Goal: Task Accomplishment & Management: Manage account settings

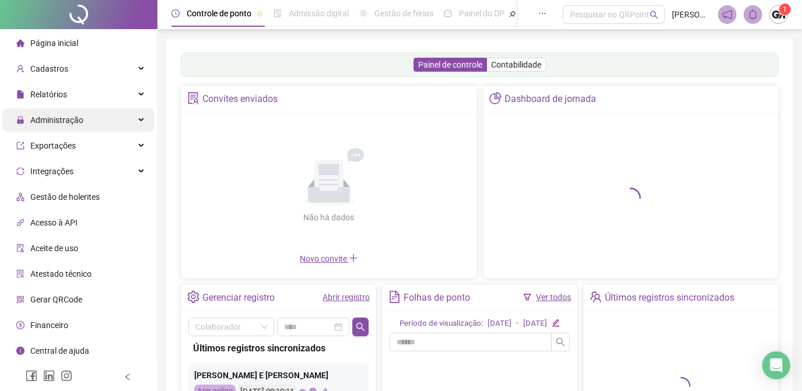
click at [141, 121] on div "Administração" at bounding box center [78, 119] width 152 height 23
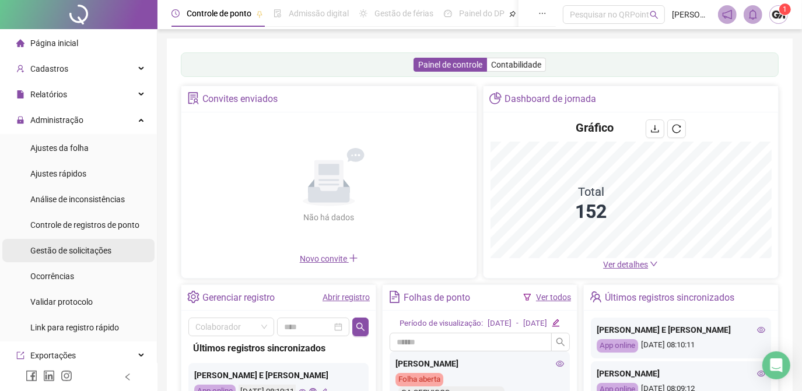
click at [80, 253] on span "Gestão de solicitações" at bounding box center [70, 250] width 81 height 9
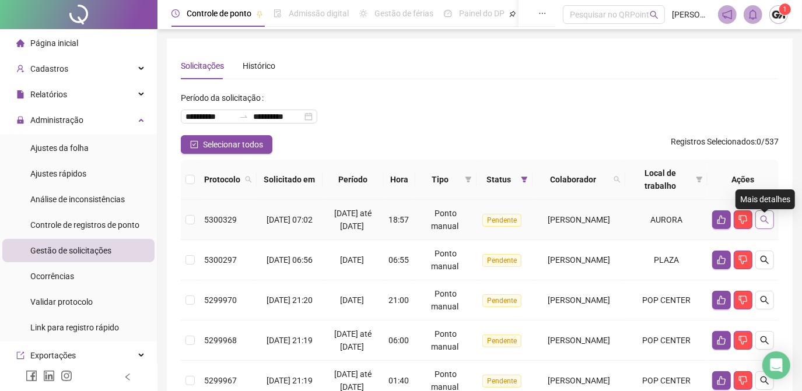
click at [764, 225] on icon "search" at bounding box center [764, 219] width 9 height 9
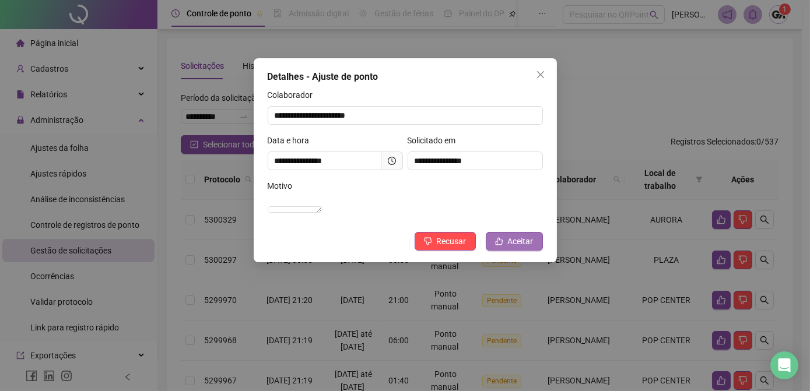
click at [523, 248] on span "Aceitar" at bounding box center [521, 241] width 26 height 13
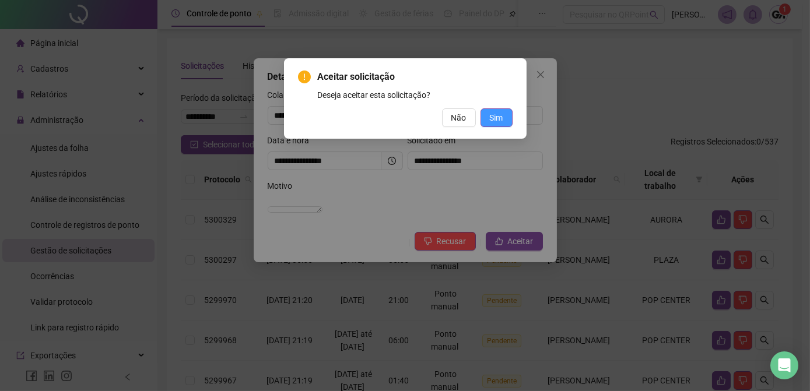
click at [498, 120] on span "Sim" at bounding box center [496, 117] width 13 height 13
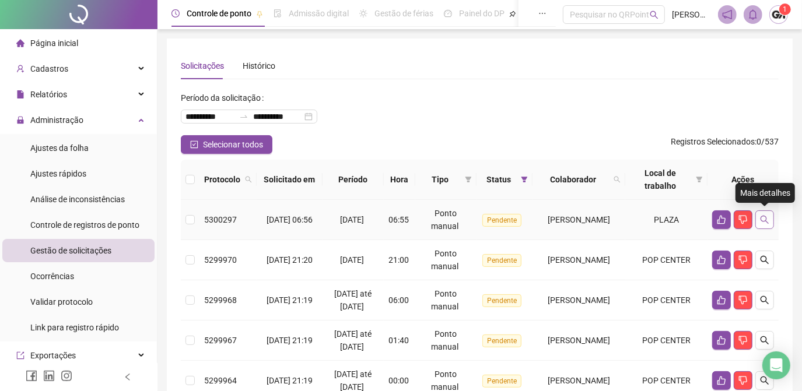
click at [765, 220] on icon "search" at bounding box center [765, 220] width 8 height 8
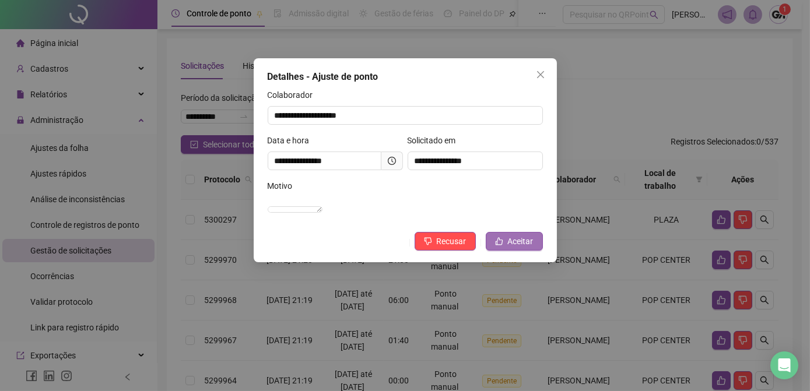
click at [508, 251] on button "Aceitar" at bounding box center [514, 241] width 57 height 19
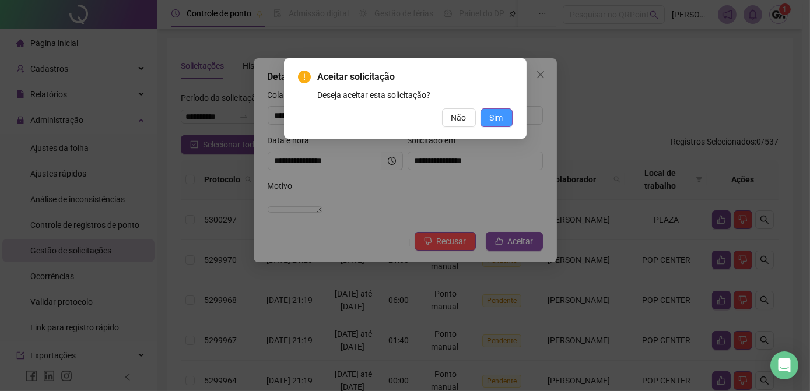
click at [495, 115] on span "Sim" at bounding box center [496, 117] width 13 height 13
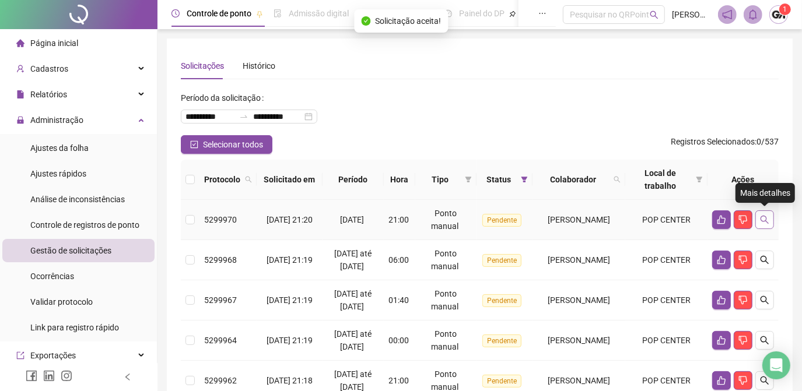
click at [765, 218] on icon "search" at bounding box center [764, 219] width 9 height 9
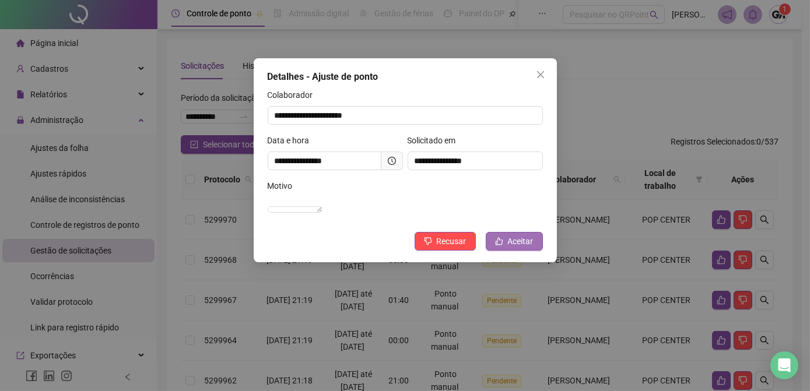
click at [520, 248] on span "Aceitar" at bounding box center [521, 241] width 26 height 13
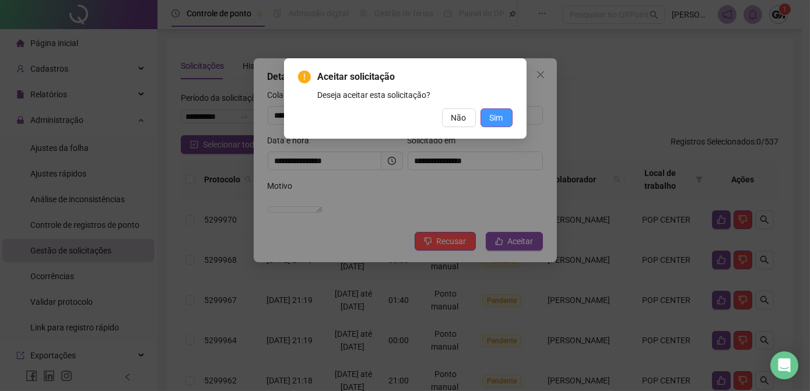
click at [500, 117] on span "Sim" at bounding box center [496, 117] width 13 height 13
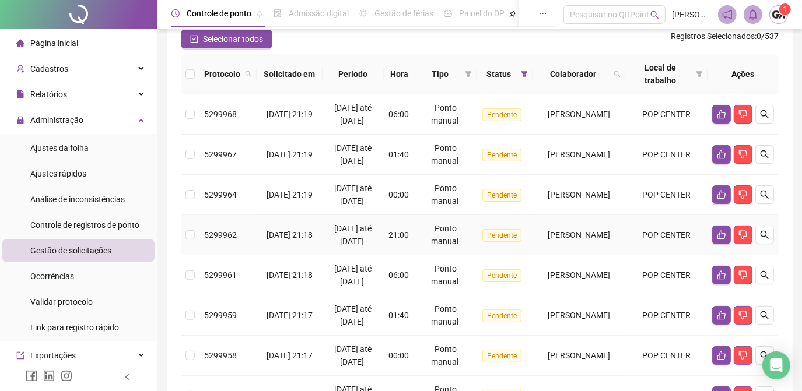
scroll to position [52, 0]
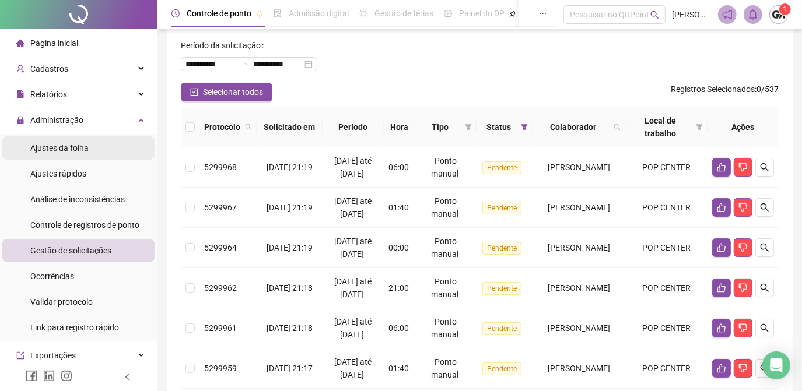
click at [40, 145] on span "Ajustes da folha" at bounding box center [59, 147] width 58 height 9
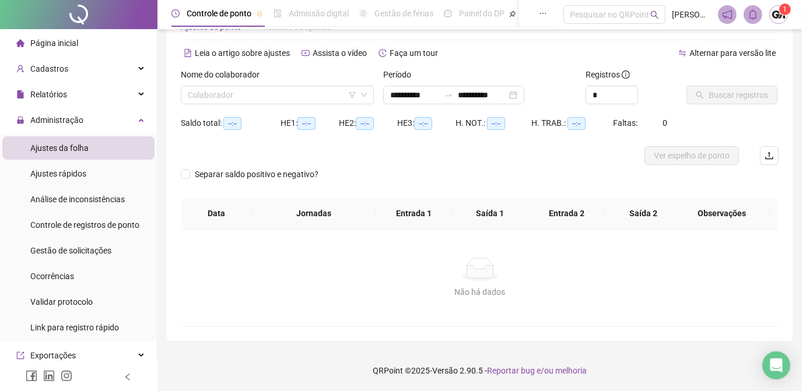
scroll to position [38, 0]
type input "**********"
click at [309, 101] on input "search" at bounding box center [272, 95] width 169 height 17
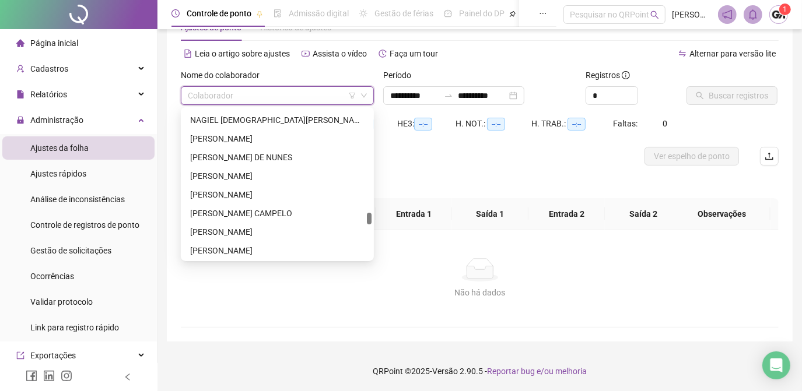
scroll to position [2068, 0]
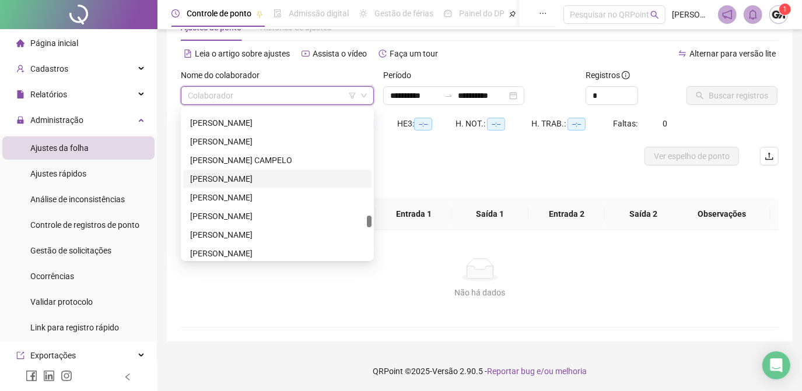
click at [281, 178] on div "[PERSON_NAME]" at bounding box center [277, 179] width 174 height 13
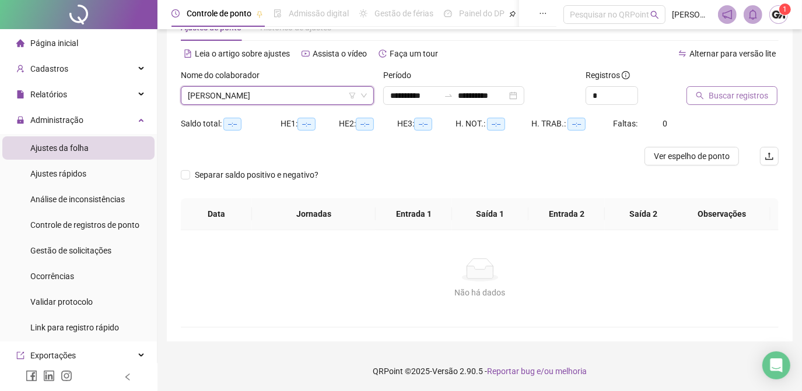
click at [714, 103] on button "Buscar registros" at bounding box center [732, 95] width 91 height 19
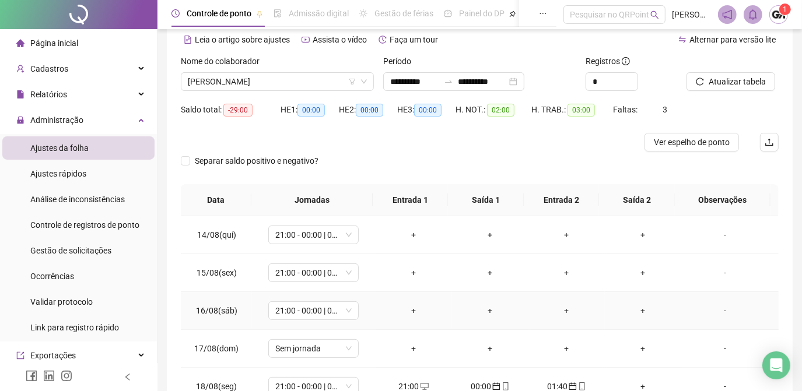
scroll to position [106, 0]
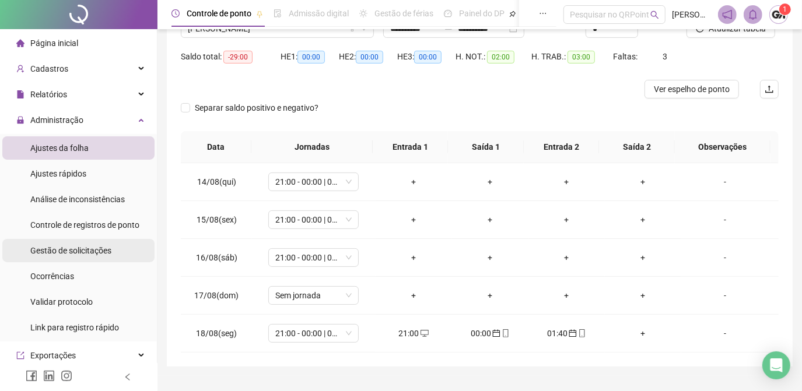
click at [82, 250] on span "Gestão de solicitações" at bounding box center [70, 250] width 81 height 9
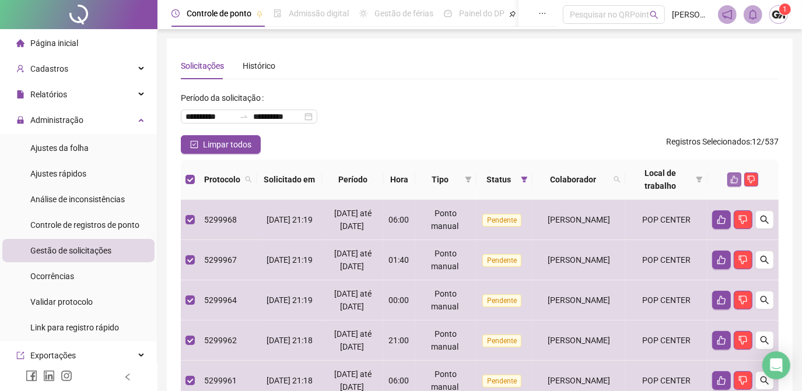
click at [736, 176] on icon "like" at bounding box center [734, 180] width 8 height 8
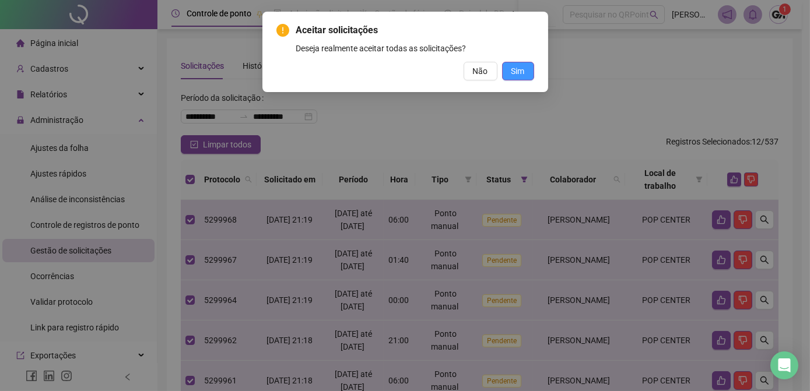
click at [524, 75] on span "Sim" at bounding box center [518, 71] width 13 height 13
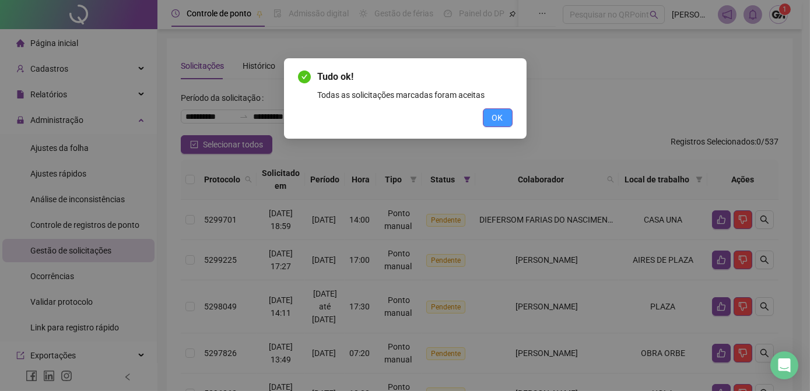
click at [510, 116] on button "OK" at bounding box center [498, 117] width 30 height 19
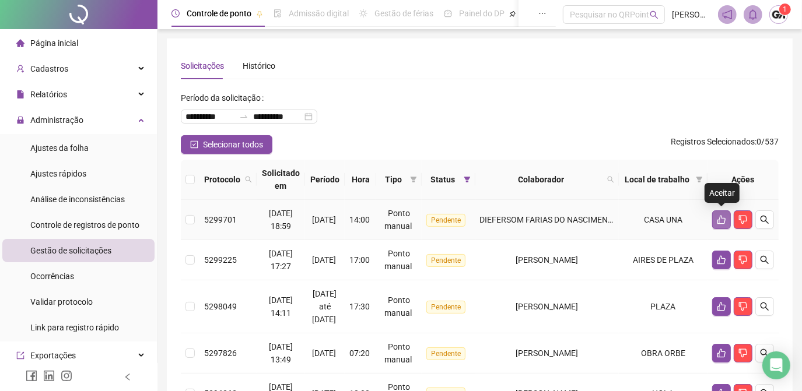
click at [724, 218] on icon "like" at bounding box center [721, 220] width 8 height 9
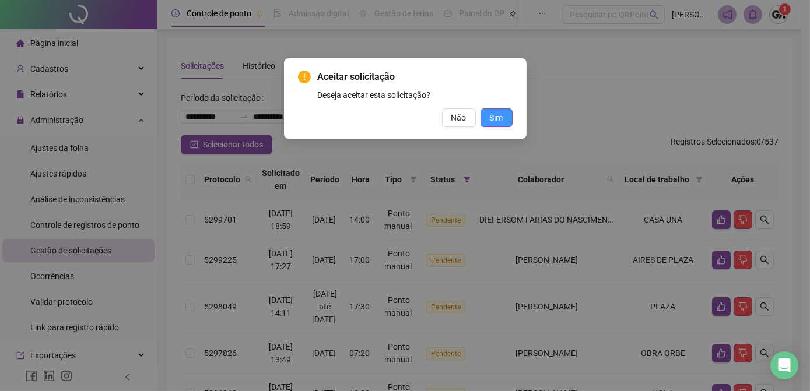
click at [496, 121] on span "Sim" at bounding box center [496, 117] width 13 height 13
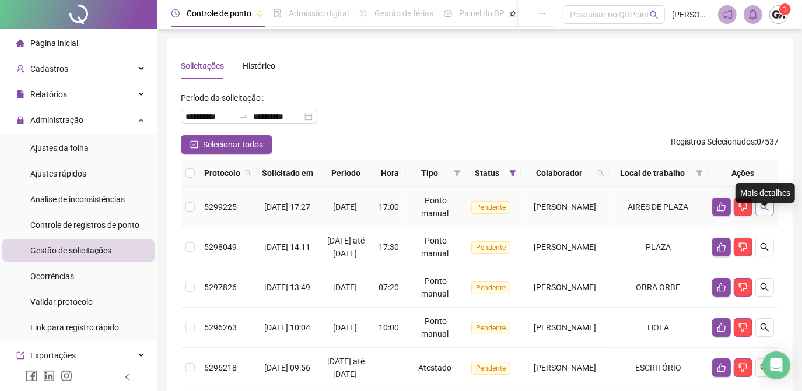
click at [768, 211] on icon "search" at bounding box center [765, 207] width 8 height 8
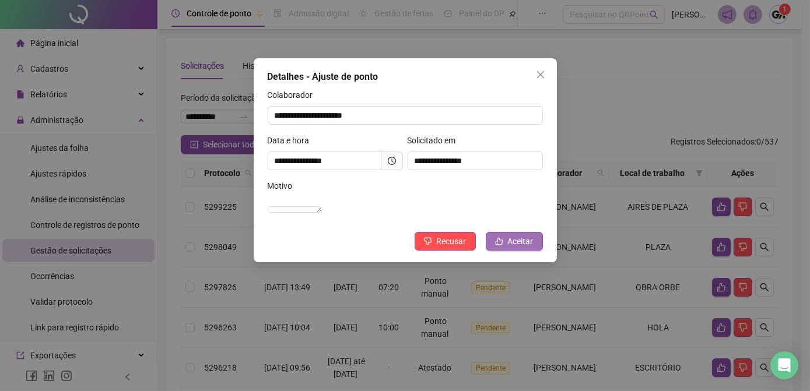
click at [512, 248] on span "Aceitar" at bounding box center [521, 241] width 26 height 13
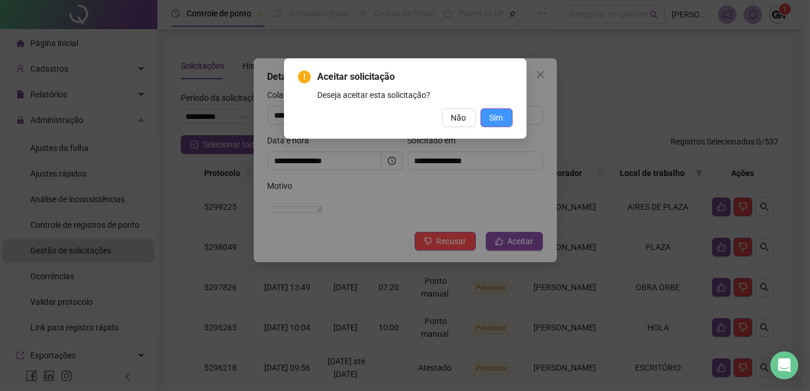
click at [500, 115] on span "Sim" at bounding box center [496, 117] width 13 height 13
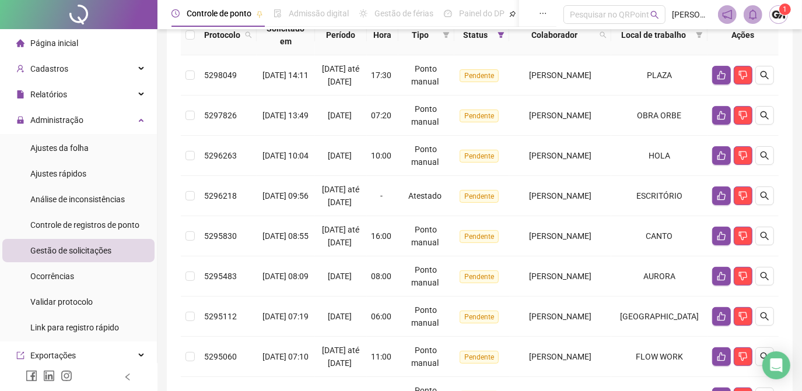
scroll to position [92, 0]
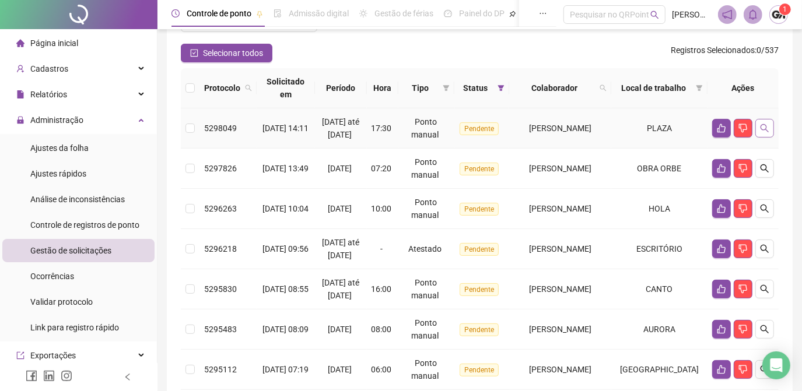
click at [773, 136] on button "button" at bounding box center [764, 128] width 19 height 19
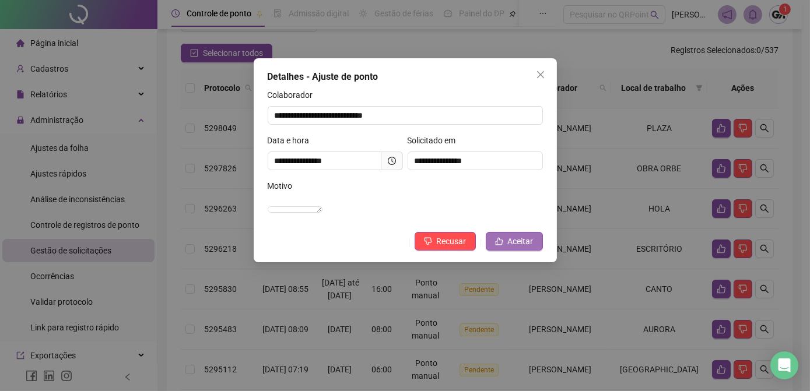
click at [507, 251] on button "Aceitar" at bounding box center [514, 241] width 57 height 19
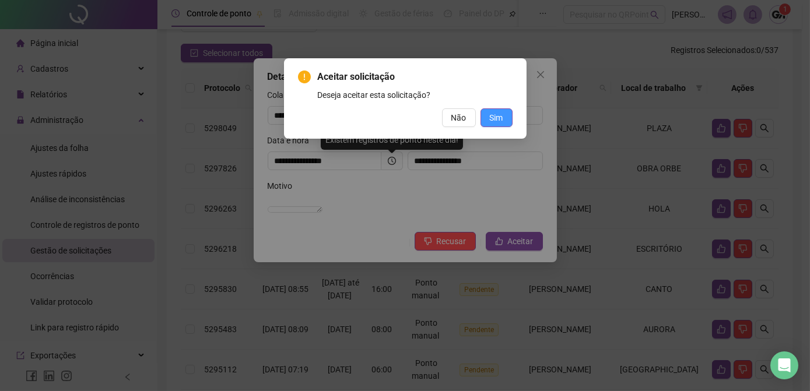
click at [502, 117] on span "Sim" at bounding box center [496, 117] width 13 height 13
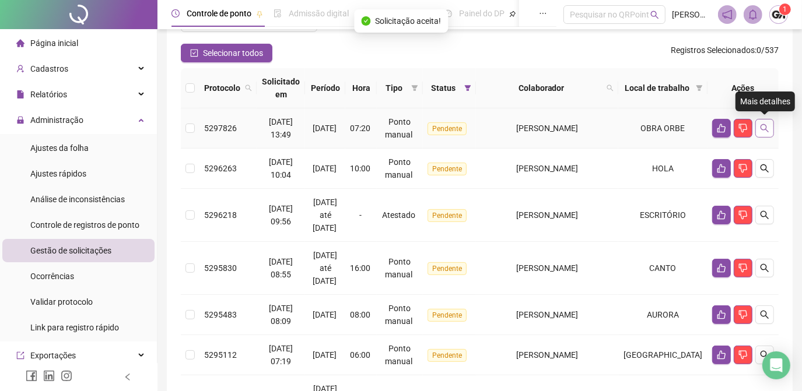
click at [766, 124] on icon "search" at bounding box center [764, 128] width 9 height 9
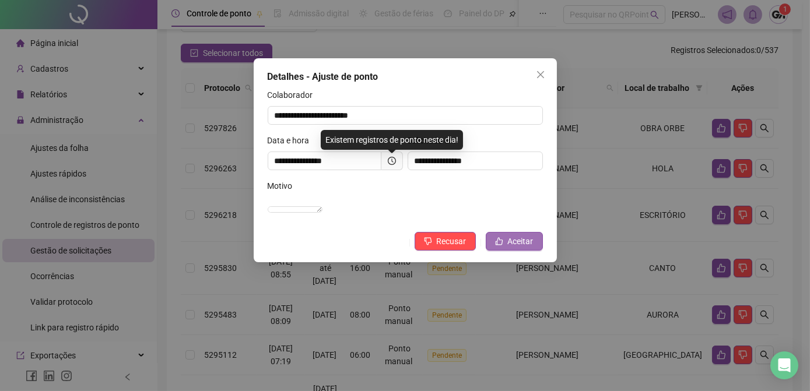
click at [505, 251] on button "Aceitar" at bounding box center [514, 241] width 57 height 19
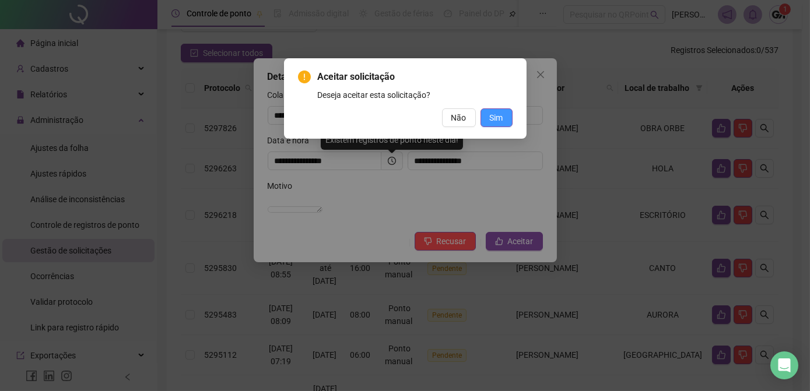
click at [488, 117] on button "Sim" at bounding box center [497, 117] width 32 height 19
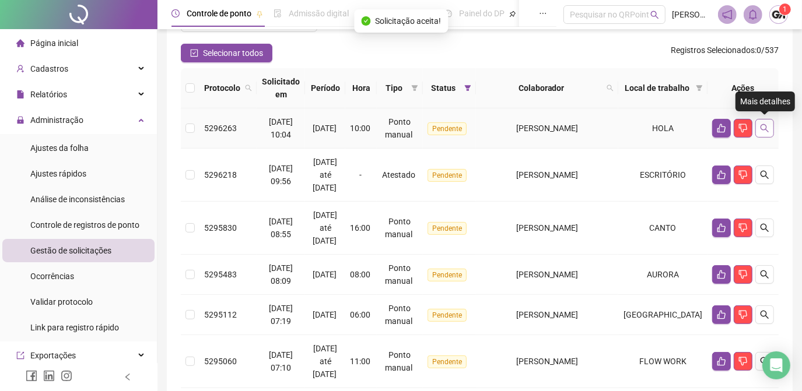
click at [764, 128] on icon "search" at bounding box center [764, 128] width 9 height 9
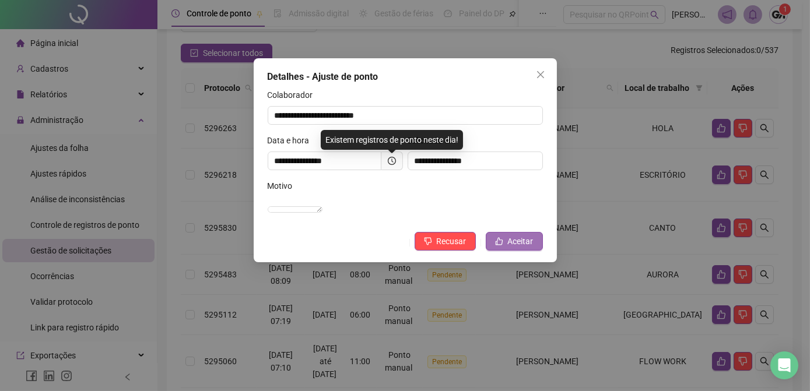
click at [524, 248] on span "Aceitar" at bounding box center [521, 241] width 26 height 13
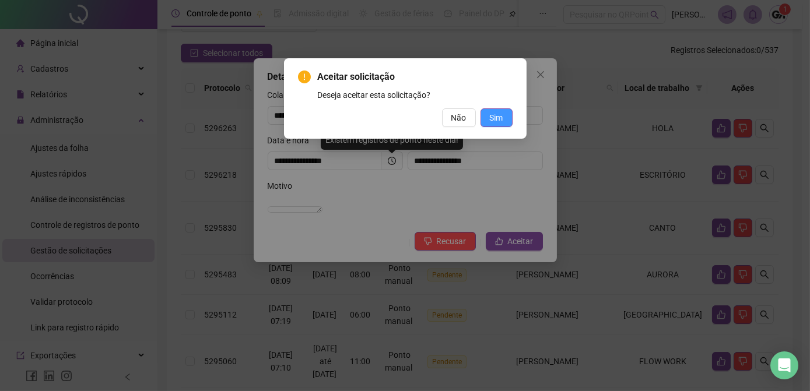
click at [501, 120] on span "Sim" at bounding box center [496, 117] width 13 height 13
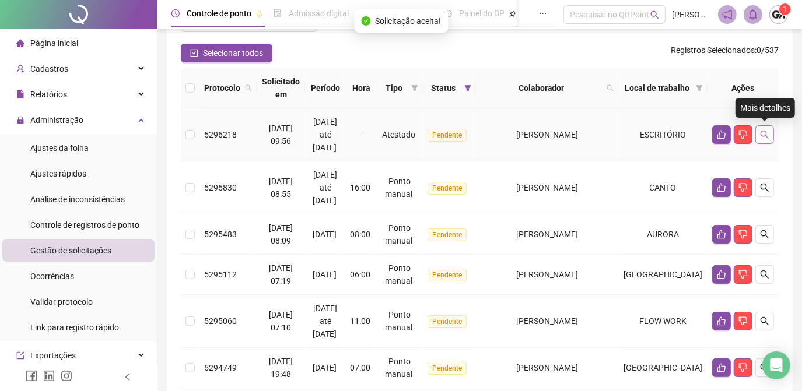
click at [764, 136] on icon "search" at bounding box center [764, 134] width 9 height 9
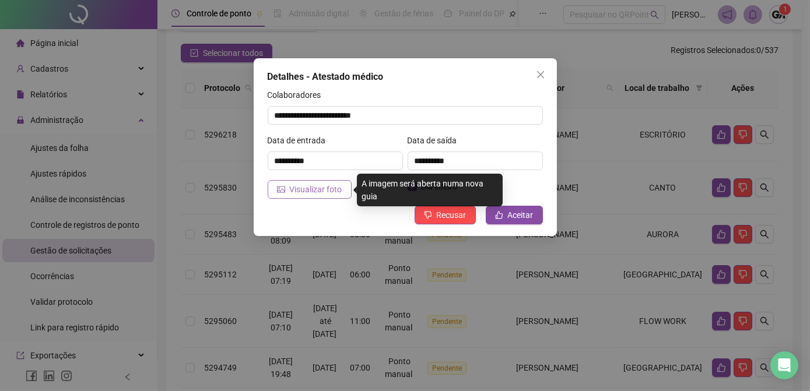
click at [299, 193] on span "Visualizar foto" at bounding box center [316, 189] width 52 height 13
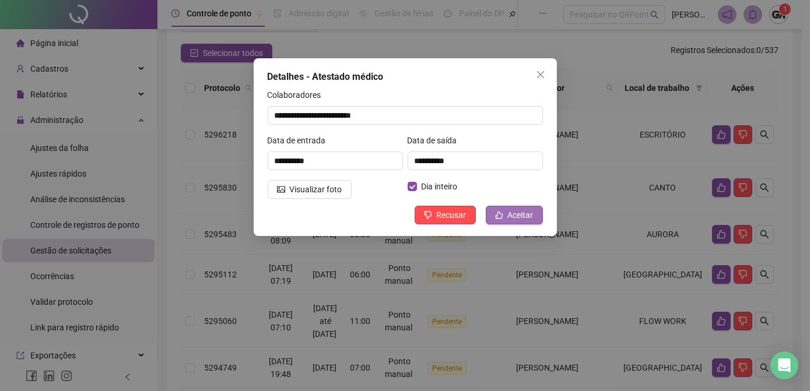
click at [499, 212] on icon "like" at bounding box center [499, 215] width 8 height 8
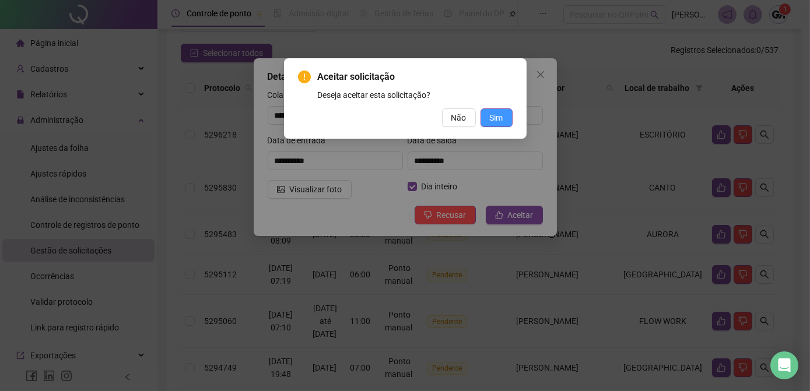
click at [499, 124] on span "Sim" at bounding box center [496, 117] width 13 height 13
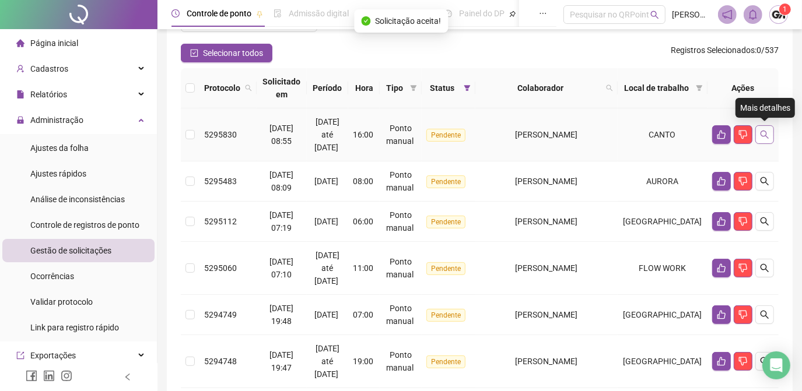
click at [762, 136] on icon "search" at bounding box center [764, 134] width 9 height 9
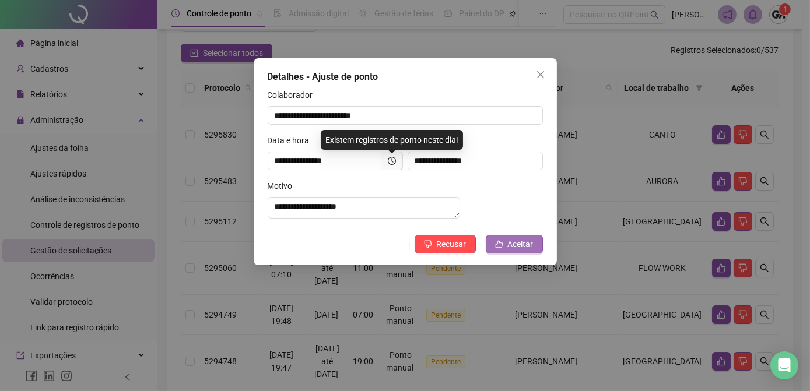
click at [521, 254] on button "Aceitar" at bounding box center [514, 244] width 57 height 19
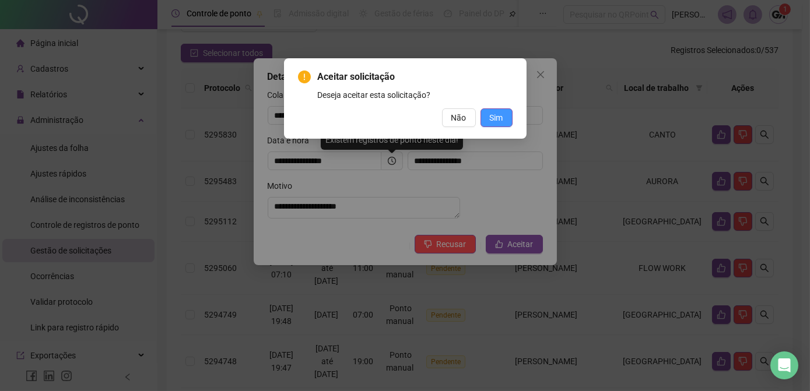
click at [495, 118] on span "Sim" at bounding box center [496, 117] width 13 height 13
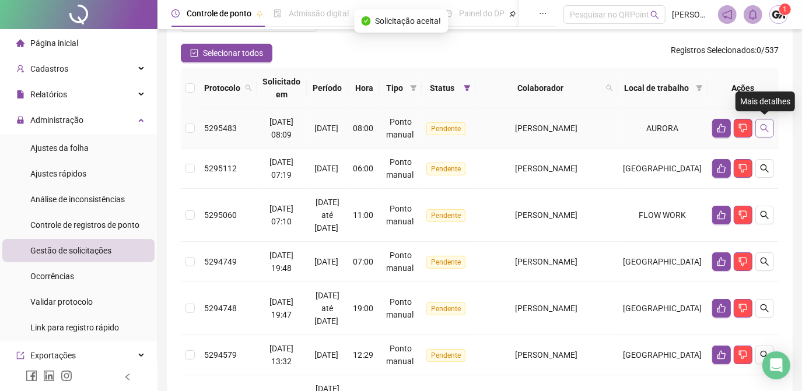
click at [759, 128] on button "button" at bounding box center [764, 128] width 19 height 19
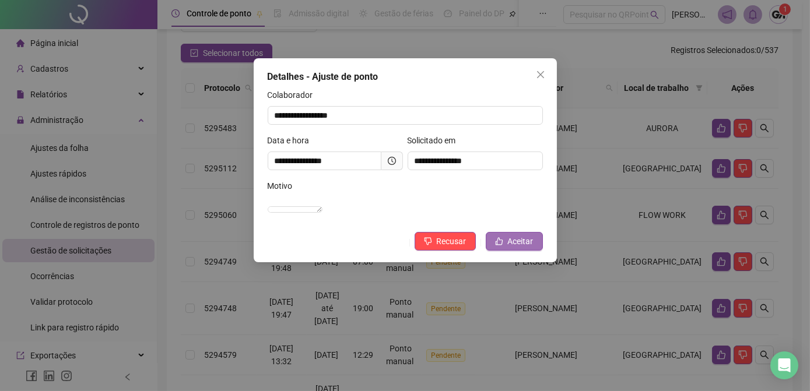
click at [501, 246] on icon "like" at bounding box center [499, 241] width 8 height 8
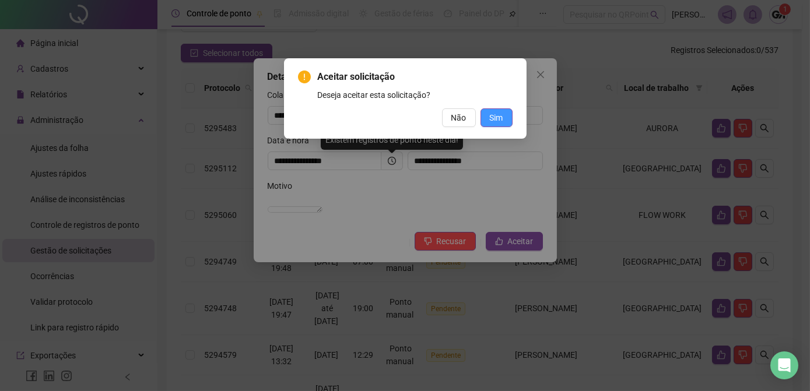
click at [500, 114] on span "Sim" at bounding box center [496, 117] width 13 height 13
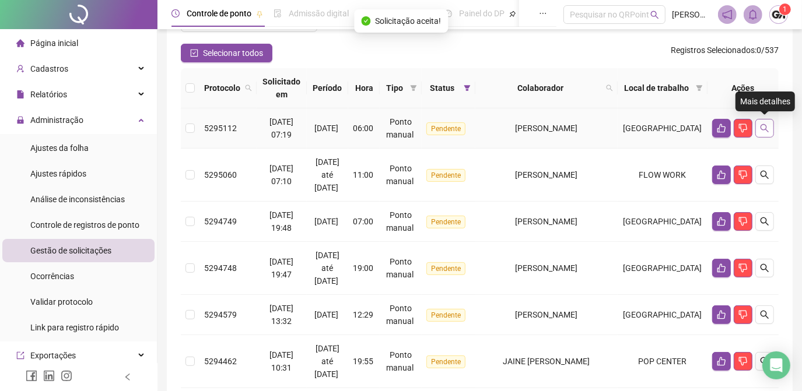
click at [771, 128] on button "button" at bounding box center [764, 128] width 19 height 19
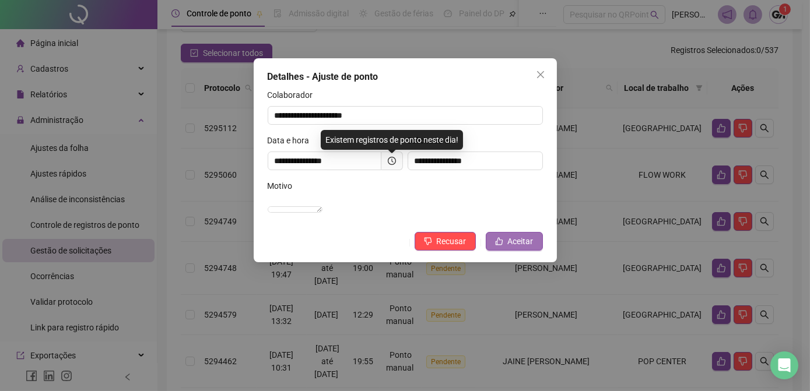
click at [506, 251] on button "Aceitar" at bounding box center [514, 241] width 57 height 19
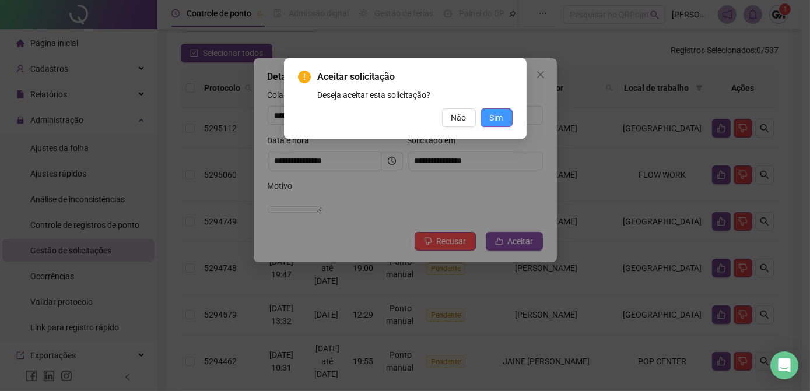
click at [501, 115] on span "Sim" at bounding box center [496, 117] width 13 height 13
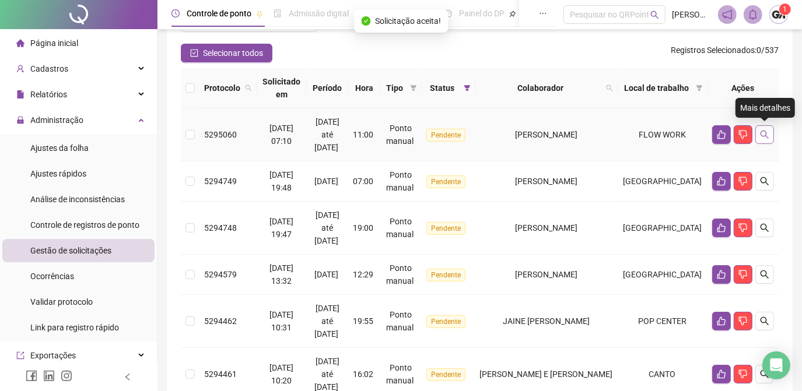
click at [765, 131] on icon "search" at bounding box center [765, 135] width 8 height 8
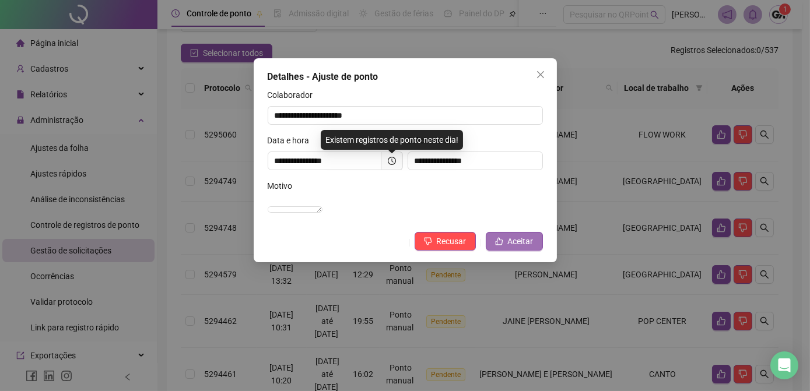
click at [510, 248] on span "Aceitar" at bounding box center [521, 241] width 26 height 13
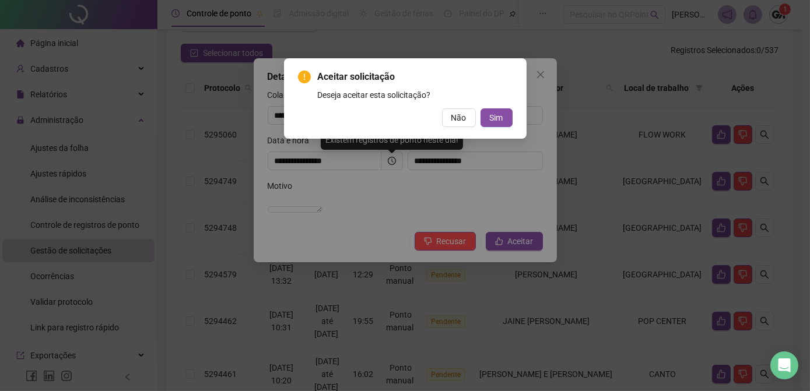
drag, startPoint x: 496, startPoint y: 121, endPoint x: 529, endPoint y: 152, distance: 45.8
click at [496, 120] on span "Sim" at bounding box center [496, 117] width 13 height 13
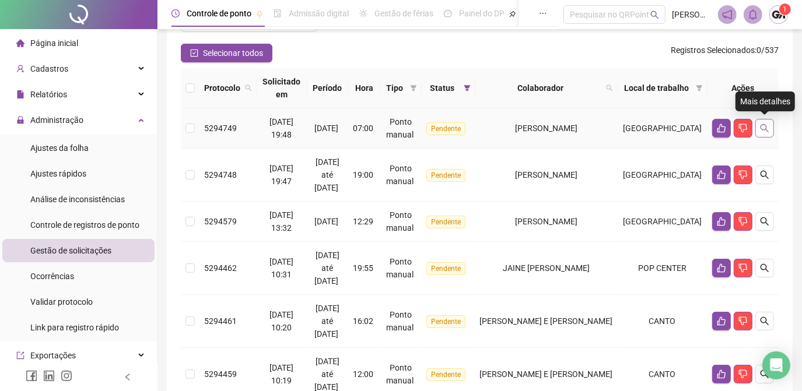
click at [766, 127] on icon "search" at bounding box center [765, 128] width 8 height 8
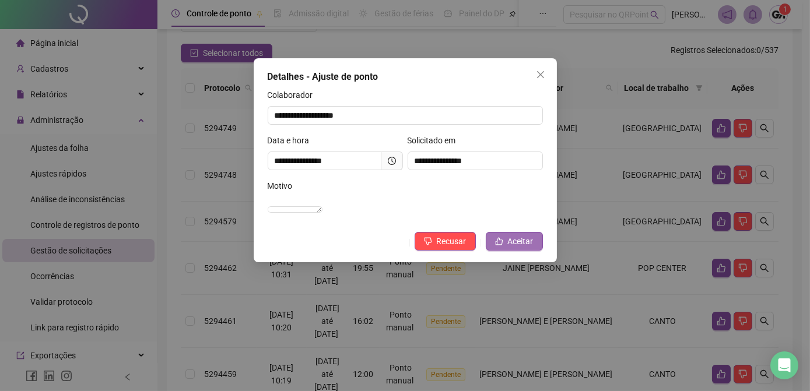
click at [526, 248] on span "Aceitar" at bounding box center [521, 241] width 26 height 13
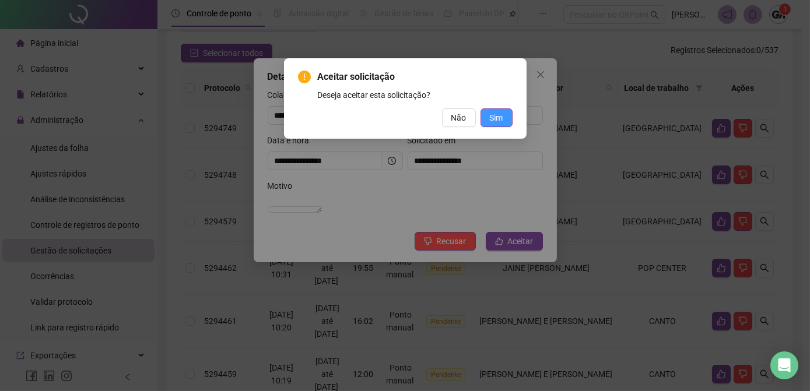
click at [509, 121] on button "Sim" at bounding box center [497, 117] width 32 height 19
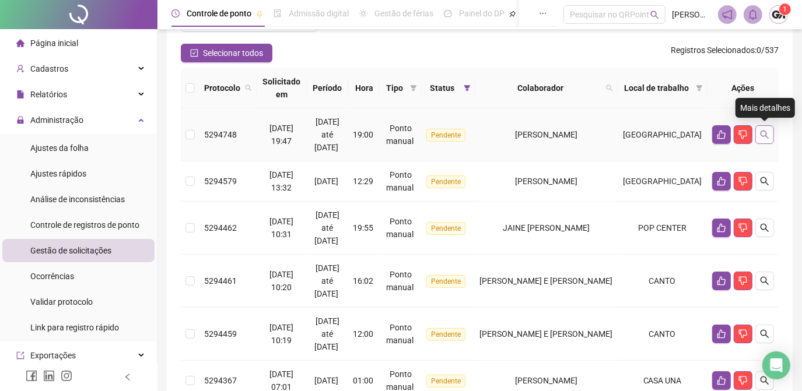
click at [770, 133] on button "button" at bounding box center [764, 134] width 19 height 19
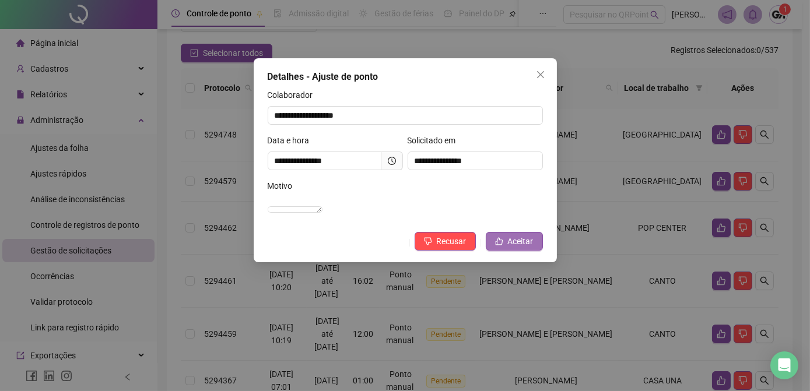
click at [510, 248] on span "Aceitar" at bounding box center [521, 241] width 26 height 13
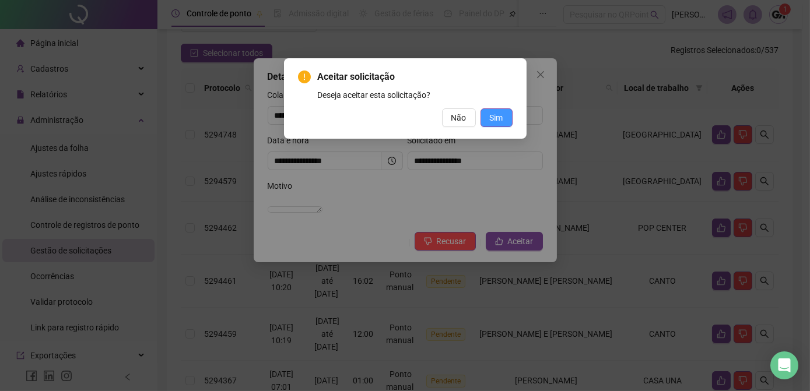
click at [504, 119] on button "Sim" at bounding box center [497, 117] width 32 height 19
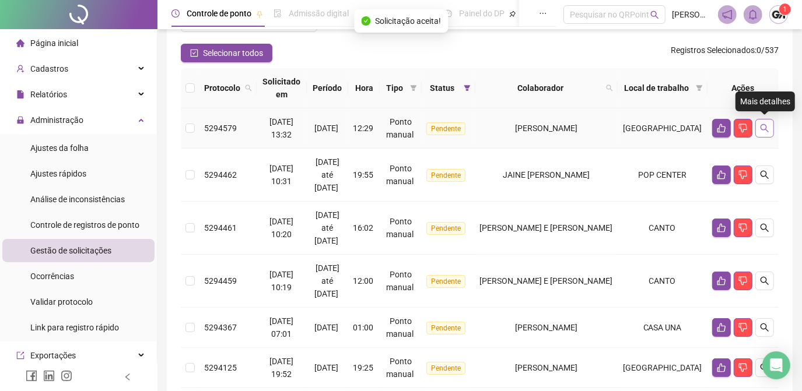
click at [763, 125] on icon "search" at bounding box center [764, 128] width 9 height 9
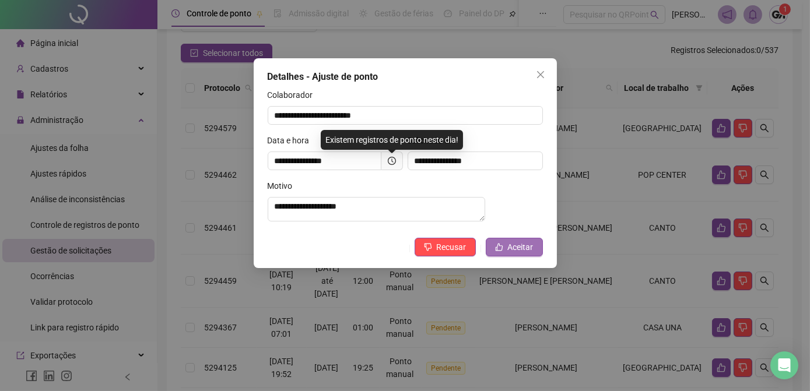
click at [502, 248] on button "Aceitar" at bounding box center [514, 247] width 57 height 19
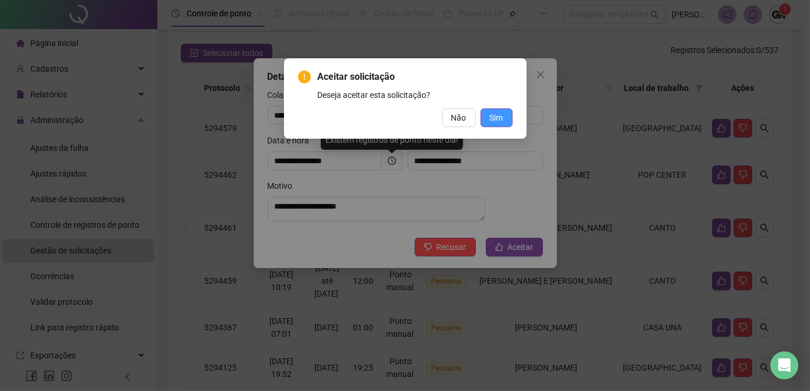
click at [501, 118] on span "Sim" at bounding box center [496, 117] width 13 height 13
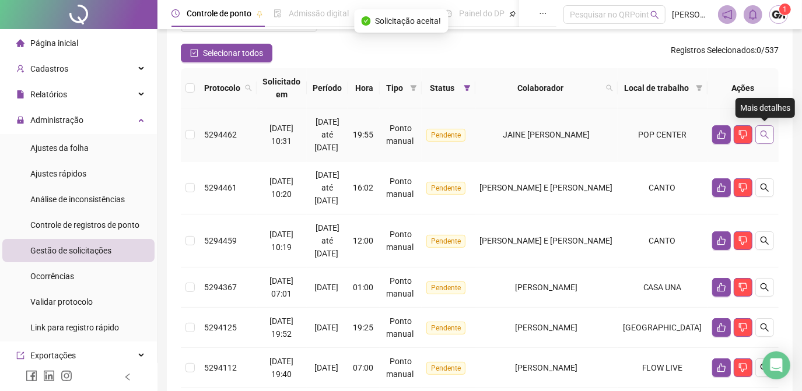
click at [763, 137] on icon "search" at bounding box center [764, 134] width 9 height 9
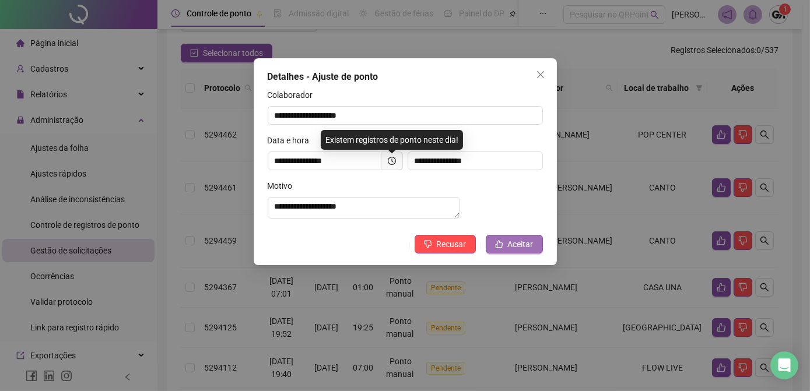
click at [513, 251] on span "Aceitar" at bounding box center [521, 244] width 26 height 13
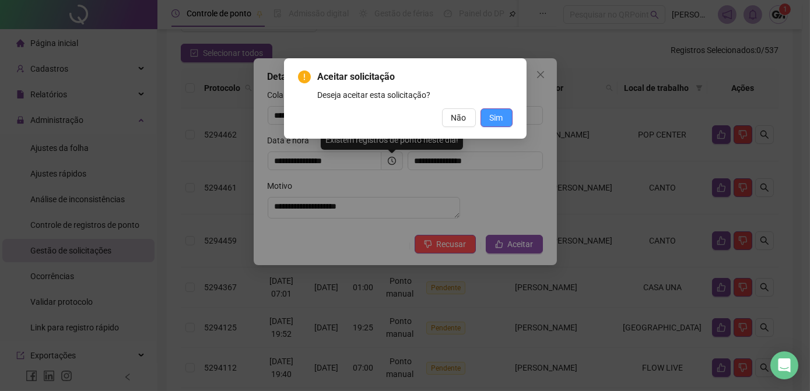
click at [497, 119] on span "Sim" at bounding box center [496, 117] width 13 height 13
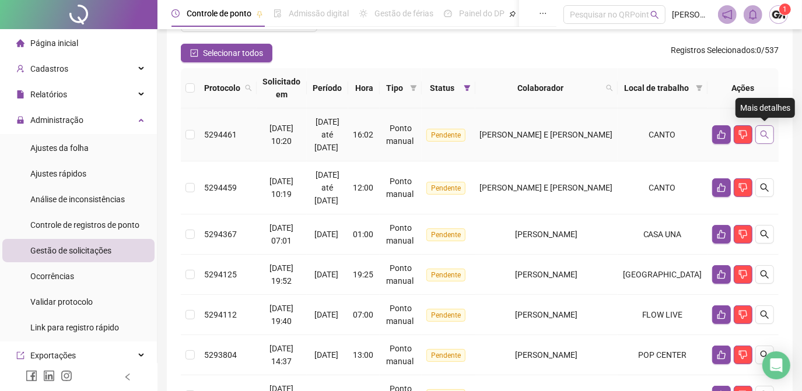
click at [762, 133] on icon "search" at bounding box center [764, 134] width 9 height 9
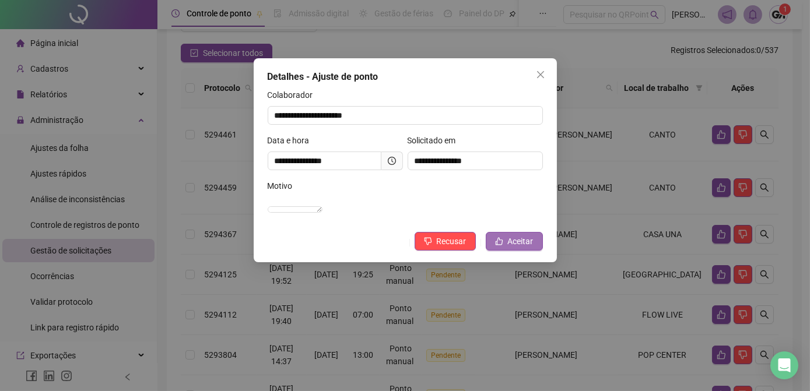
click at [528, 248] on span "Aceitar" at bounding box center [521, 241] width 26 height 13
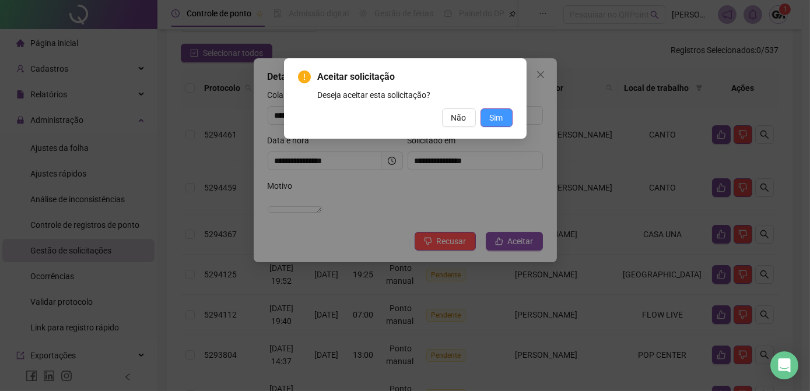
click at [506, 117] on button "Sim" at bounding box center [497, 117] width 32 height 19
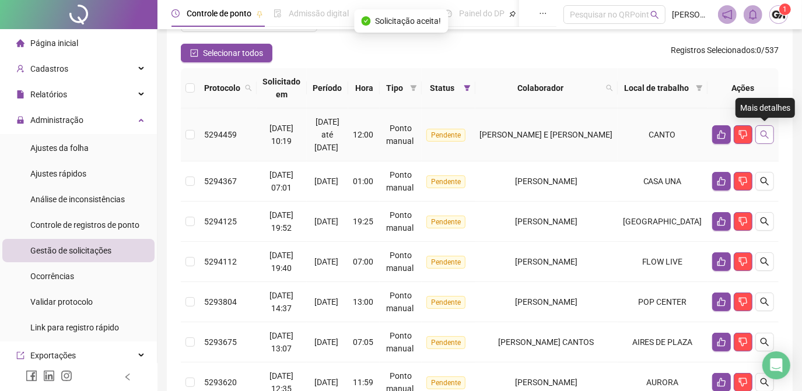
click at [765, 136] on icon "search" at bounding box center [764, 134] width 9 height 9
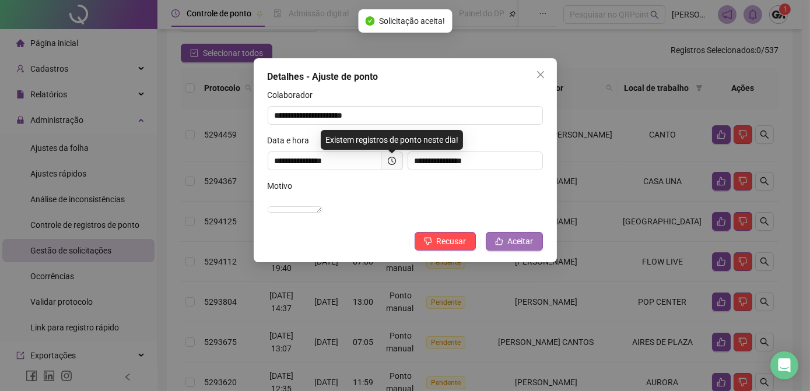
click at [512, 248] on span "Aceitar" at bounding box center [521, 241] width 26 height 13
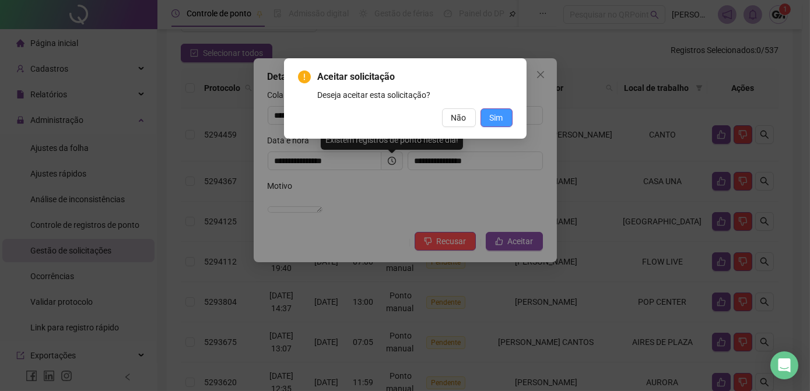
click at [499, 115] on span "Sim" at bounding box center [496, 117] width 13 height 13
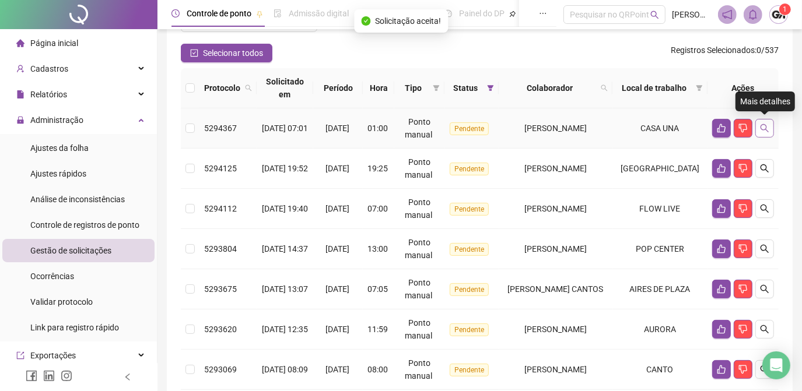
click at [769, 126] on icon "search" at bounding box center [764, 128] width 9 height 9
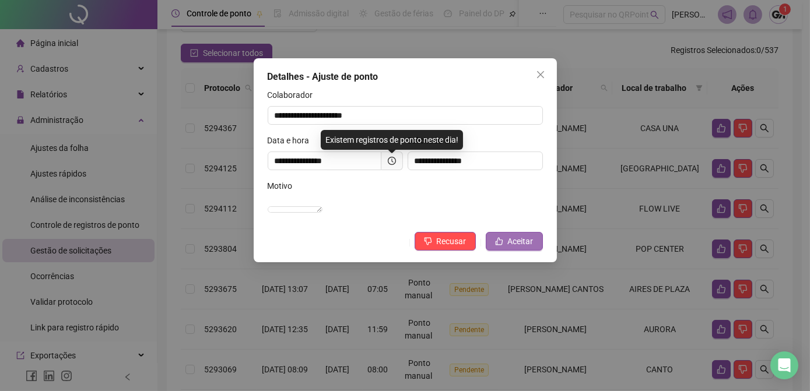
click at [508, 248] on span "Aceitar" at bounding box center [521, 241] width 26 height 13
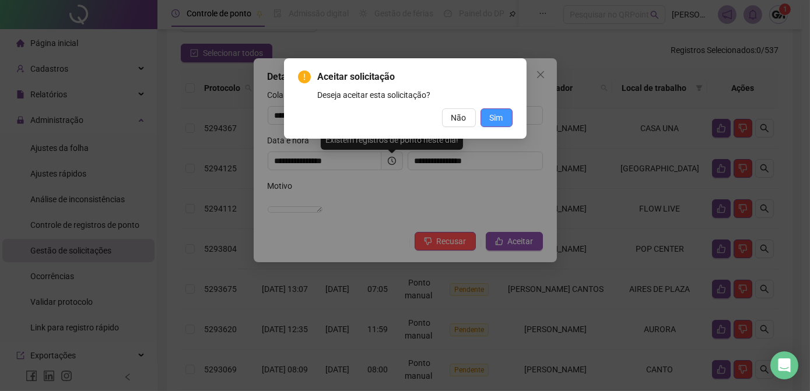
click at [492, 120] on span "Sim" at bounding box center [496, 117] width 13 height 13
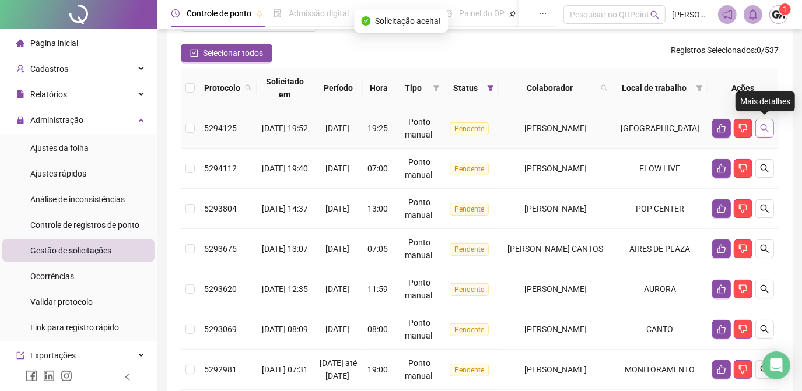
click at [761, 127] on icon "search" at bounding box center [765, 128] width 8 height 8
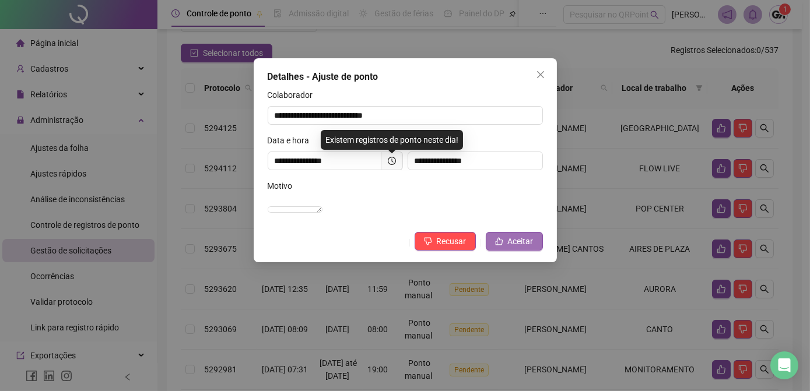
click at [520, 248] on span "Aceitar" at bounding box center [521, 241] width 26 height 13
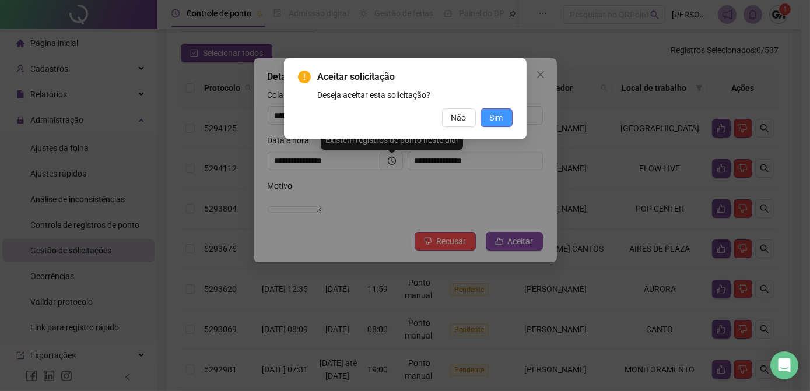
click at [495, 111] on button "Sim" at bounding box center [497, 117] width 32 height 19
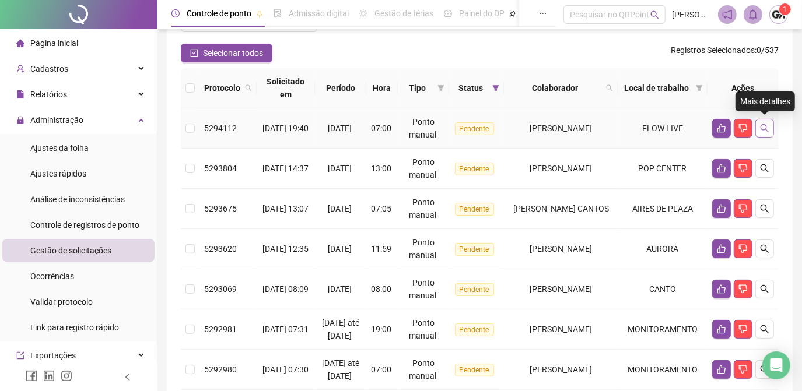
click at [761, 126] on icon "search" at bounding box center [764, 128] width 9 height 9
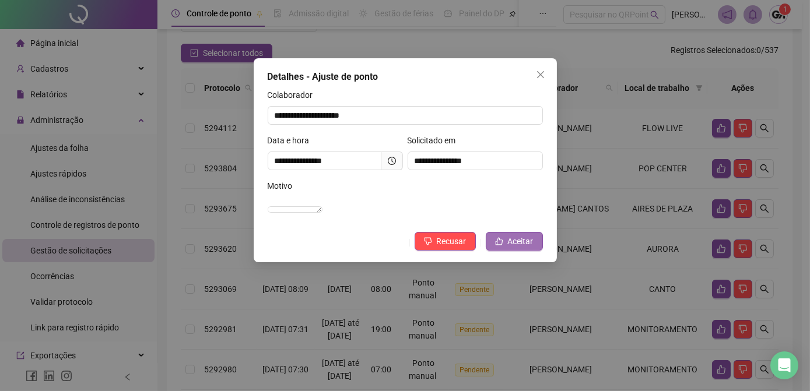
click at [508, 248] on span "Aceitar" at bounding box center [521, 241] width 26 height 13
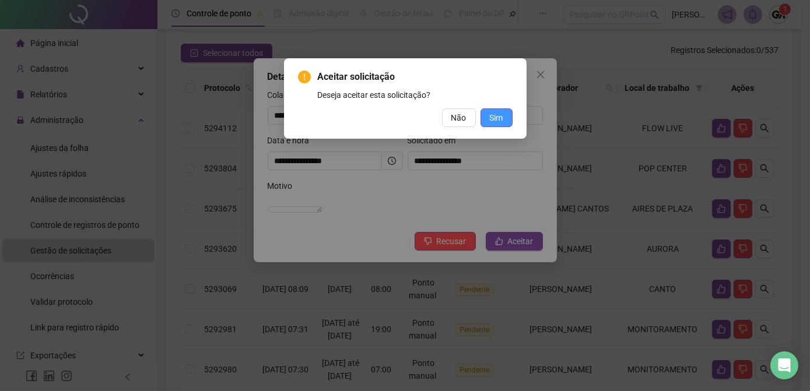
click at [496, 115] on span "Sim" at bounding box center [496, 117] width 13 height 13
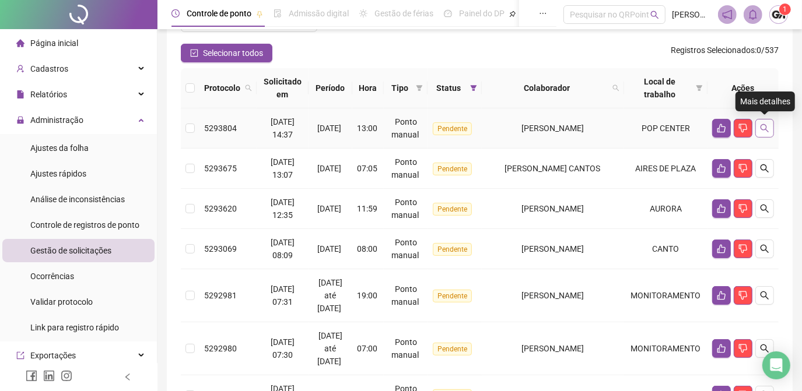
click at [770, 131] on button "button" at bounding box center [764, 128] width 19 height 19
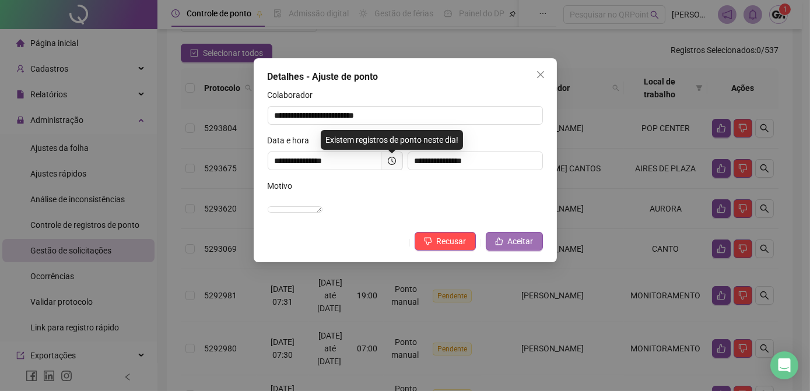
click at [524, 248] on span "Aceitar" at bounding box center [521, 241] width 26 height 13
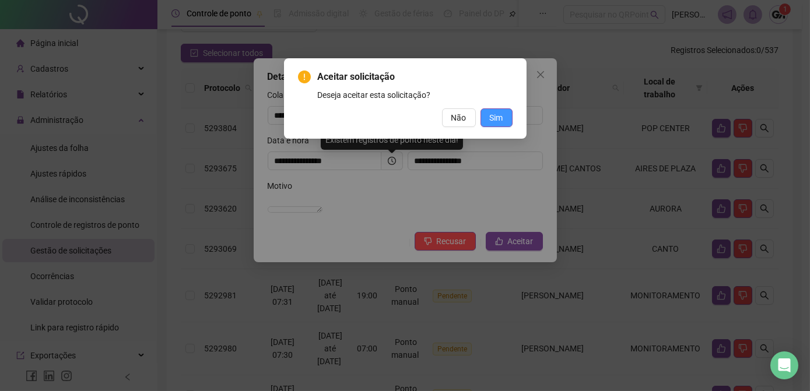
click at [505, 118] on button "Sim" at bounding box center [497, 117] width 32 height 19
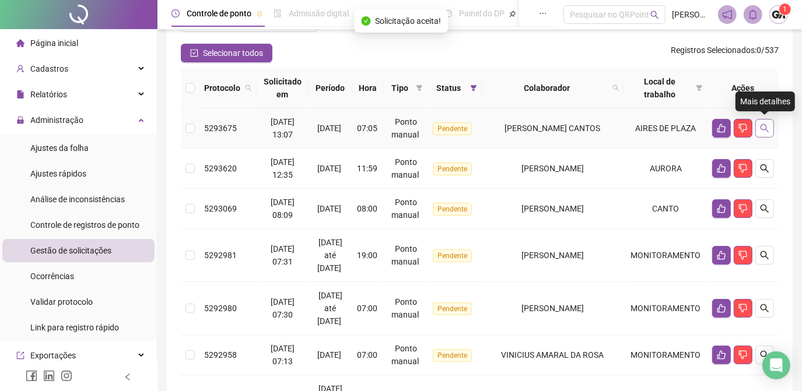
click at [770, 127] on button "button" at bounding box center [764, 128] width 19 height 19
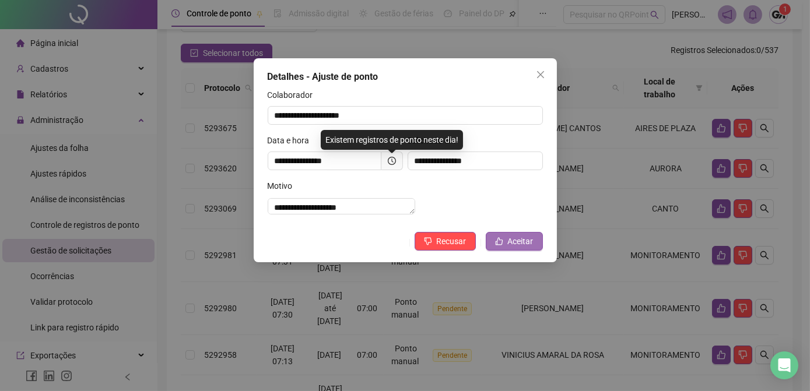
click at [515, 248] on span "Aceitar" at bounding box center [521, 241] width 26 height 13
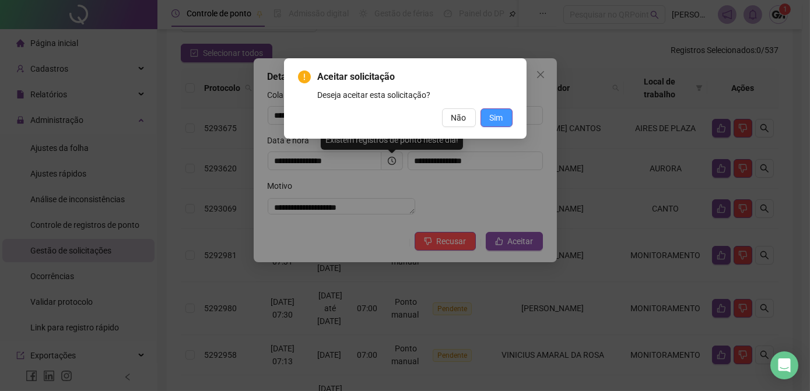
click at [493, 118] on span "Sim" at bounding box center [496, 117] width 13 height 13
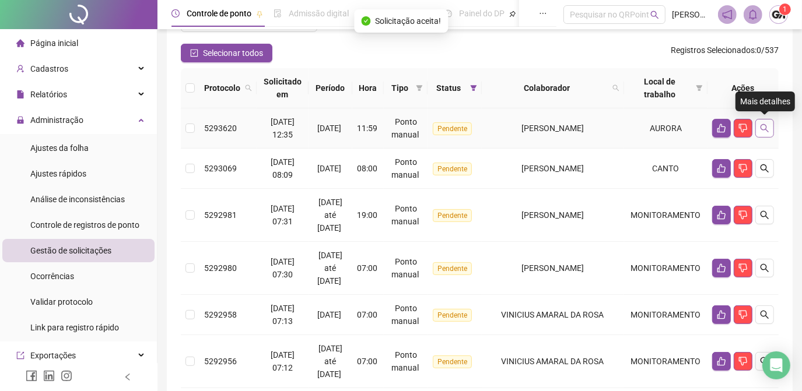
click at [769, 128] on button "button" at bounding box center [764, 128] width 19 height 19
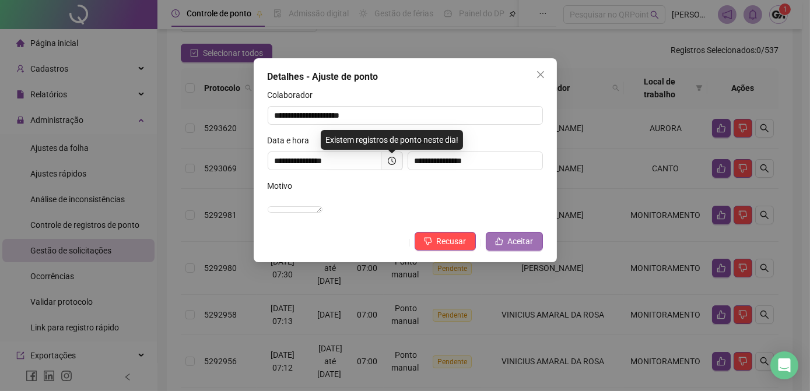
click at [500, 246] on icon "like" at bounding box center [499, 241] width 8 height 8
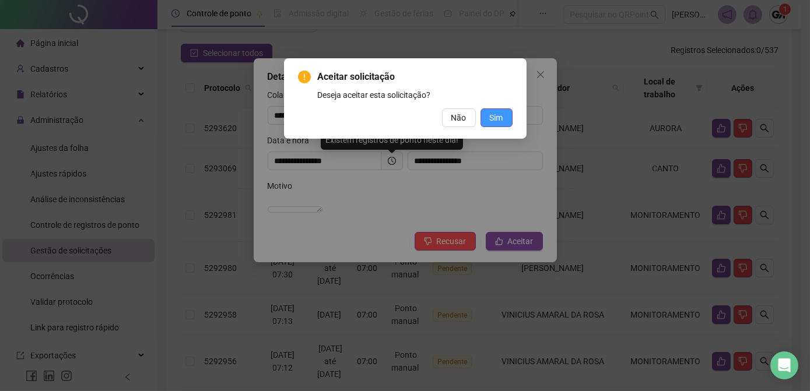
click at [484, 119] on button "Sim" at bounding box center [497, 117] width 32 height 19
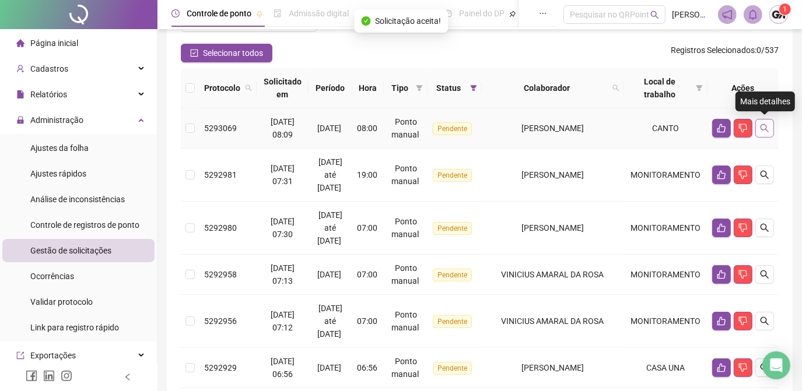
click at [765, 128] on icon "search" at bounding box center [764, 128] width 9 height 9
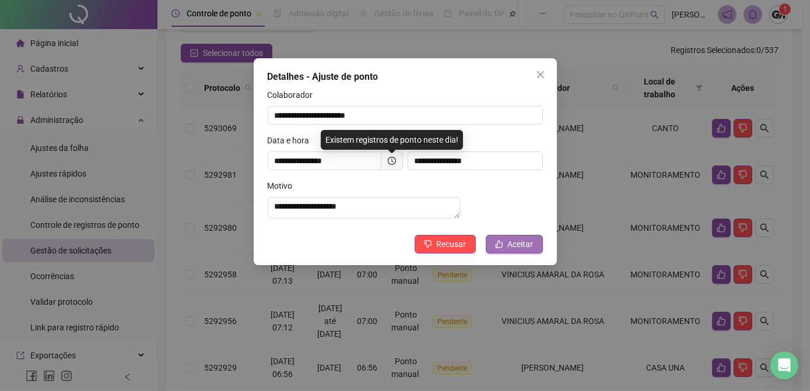
click at [513, 251] on span "Aceitar" at bounding box center [521, 244] width 26 height 13
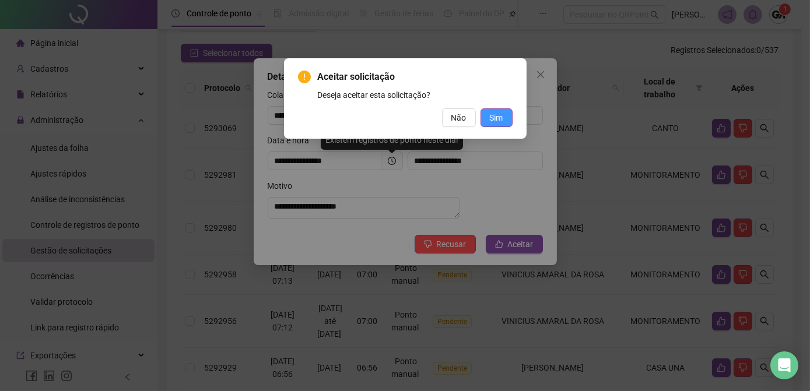
click at [502, 121] on span "Sim" at bounding box center [496, 117] width 13 height 13
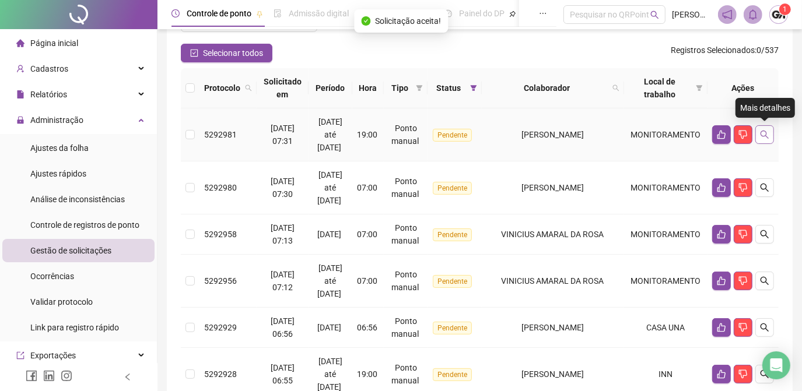
click at [773, 136] on button "button" at bounding box center [764, 134] width 19 height 19
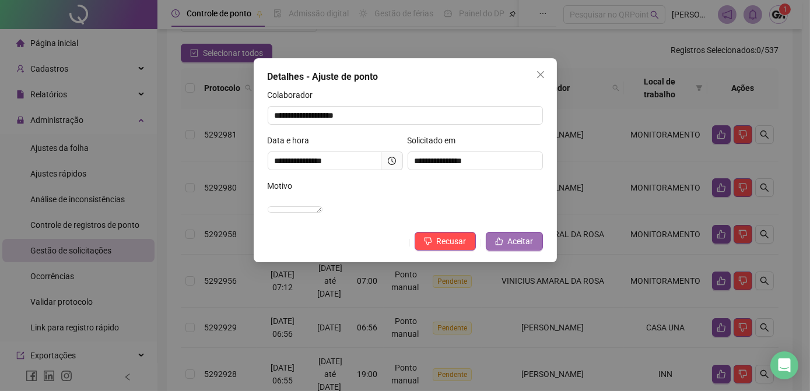
click at [512, 248] on span "Aceitar" at bounding box center [521, 241] width 26 height 13
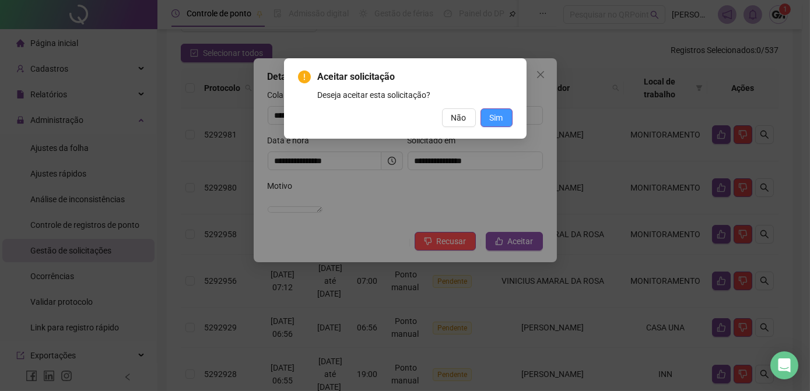
click at [498, 121] on span "Sim" at bounding box center [496, 117] width 13 height 13
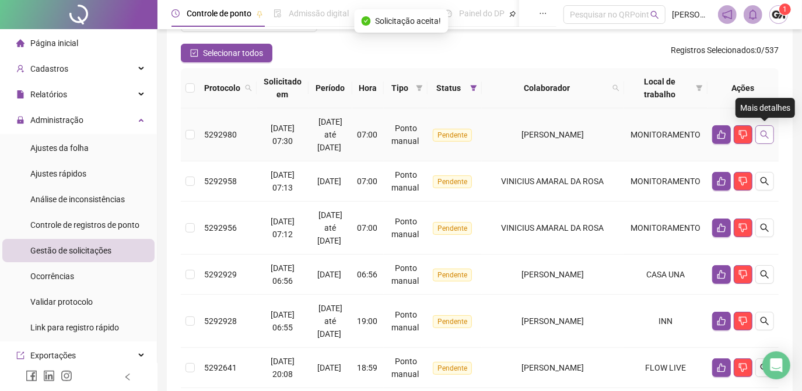
click at [760, 132] on icon "search" at bounding box center [764, 134] width 9 height 9
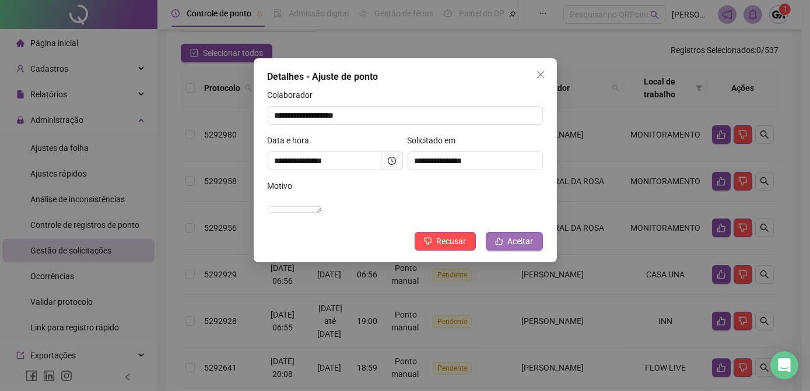
click at [511, 248] on span "Aceitar" at bounding box center [521, 241] width 26 height 13
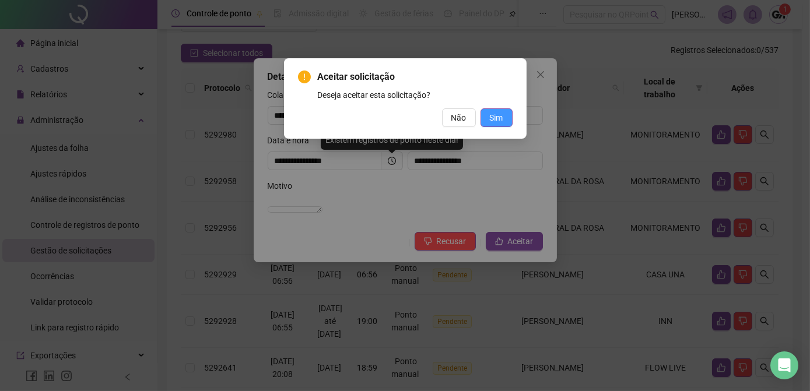
click at [493, 118] on span "Sim" at bounding box center [496, 117] width 13 height 13
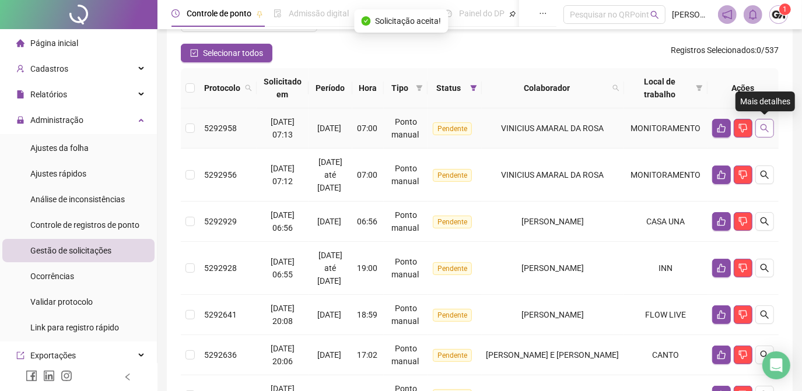
click at [766, 133] on button "button" at bounding box center [764, 128] width 19 height 19
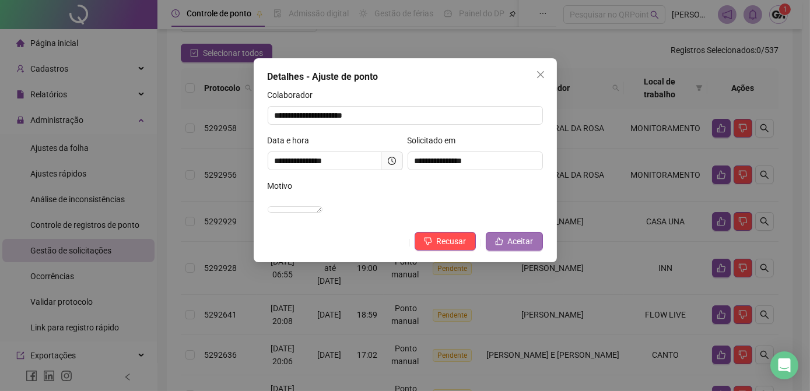
click at [534, 251] on button "Aceitar" at bounding box center [514, 241] width 57 height 19
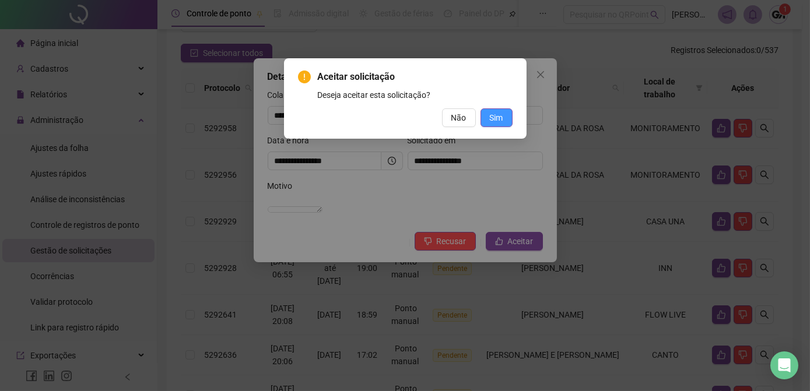
click at [497, 118] on span "Sim" at bounding box center [496, 117] width 13 height 13
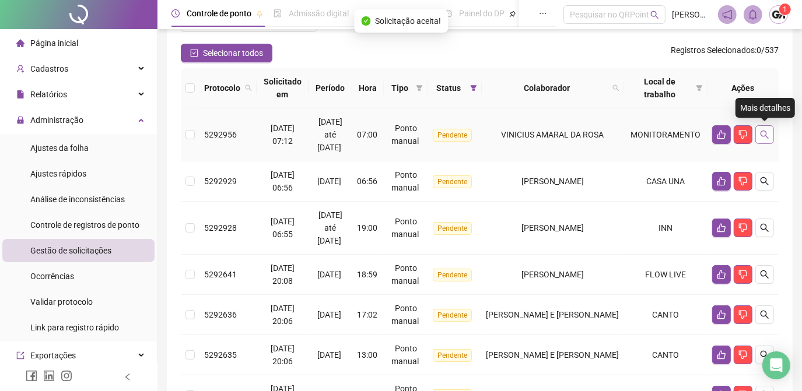
click at [768, 133] on icon "search" at bounding box center [764, 134] width 9 height 9
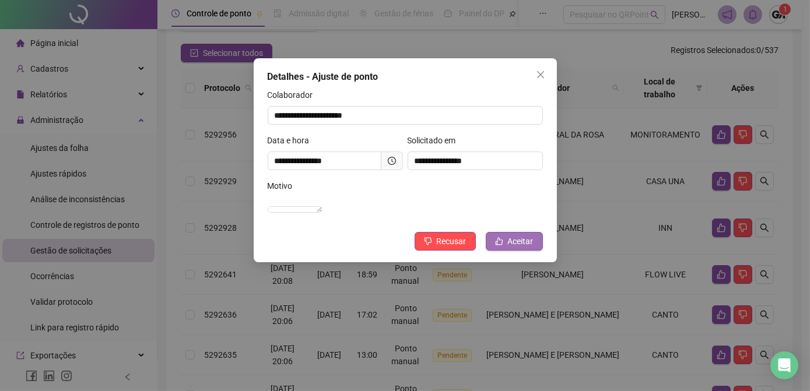
click at [514, 248] on span "Aceitar" at bounding box center [521, 241] width 26 height 13
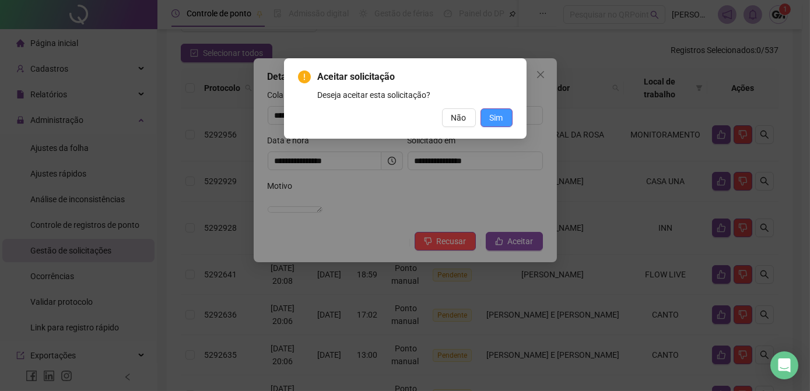
click at [500, 120] on span "Sim" at bounding box center [496, 117] width 13 height 13
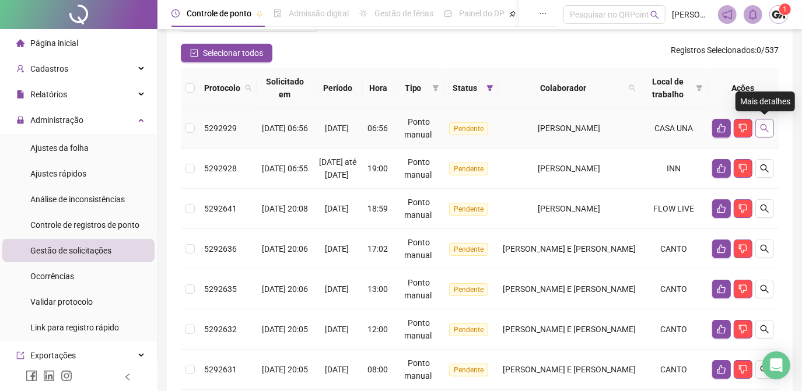
click at [764, 128] on icon "search" at bounding box center [764, 128] width 9 height 9
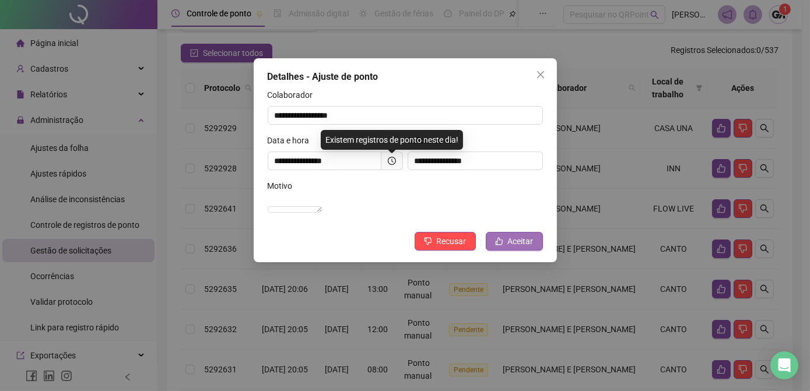
click at [521, 248] on span "Aceitar" at bounding box center [521, 241] width 26 height 13
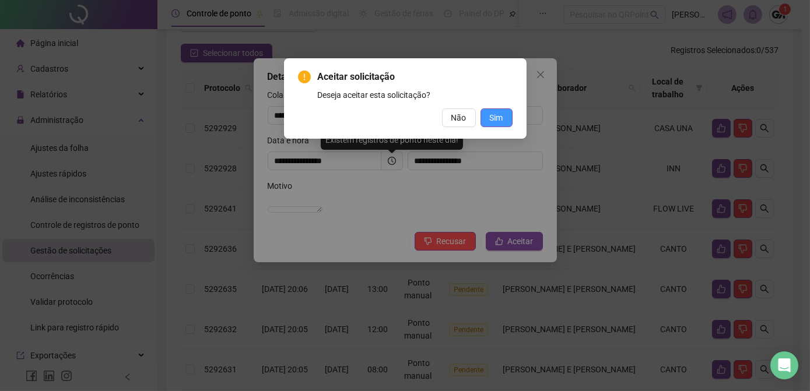
click at [498, 118] on span "Sim" at bounding box center [496, 117] width 13 height 13
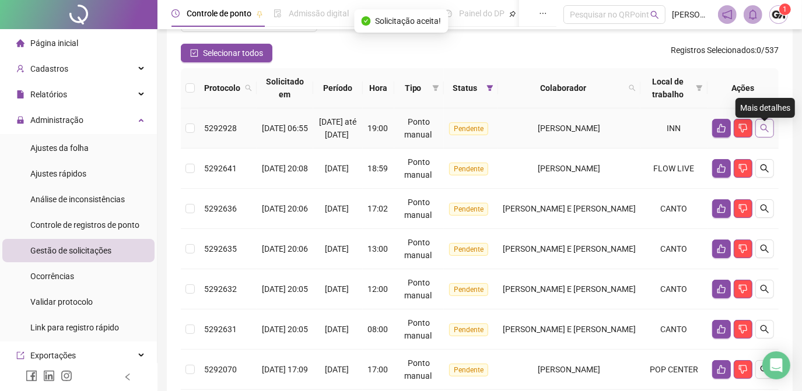
click at [762, 132] on icon "search" at bounding box center [764, 128] width 9 height 9
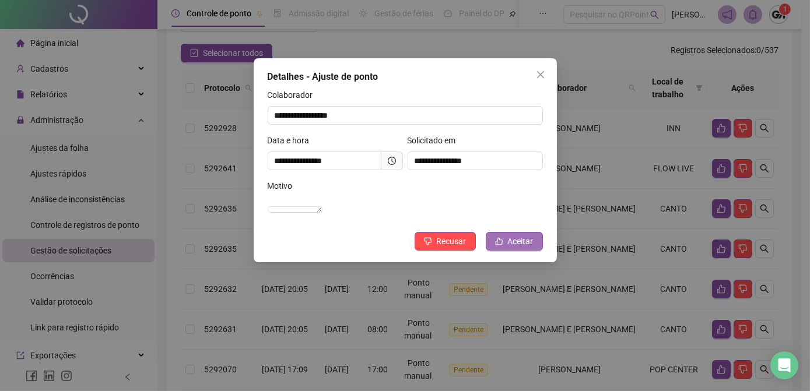
click at [517, 248] on span "Aceitar" at bounding box center [521, 241] width 26 height 13
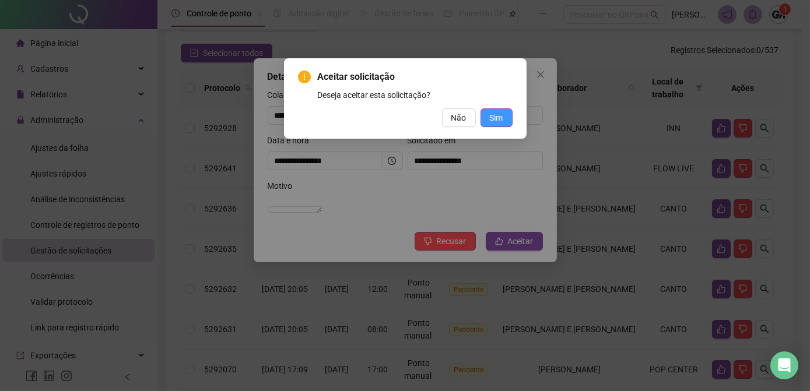
click at [502, 111] on span "Sim" at bounding box center [496, 117] width 13 height 13
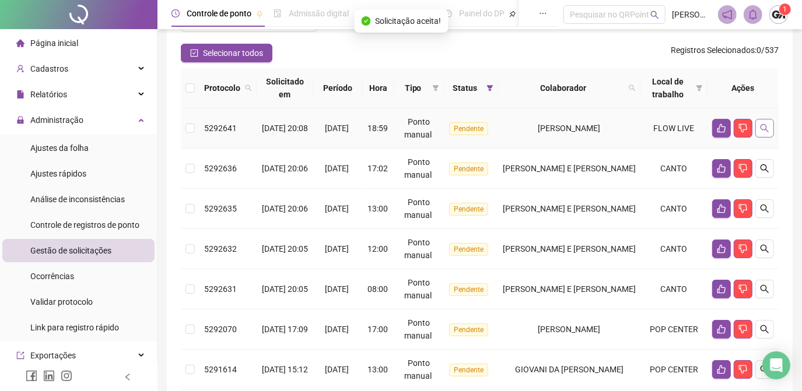
click at [767, 129] on icon "search" at bounding box center [765, 128] width 8 height 8
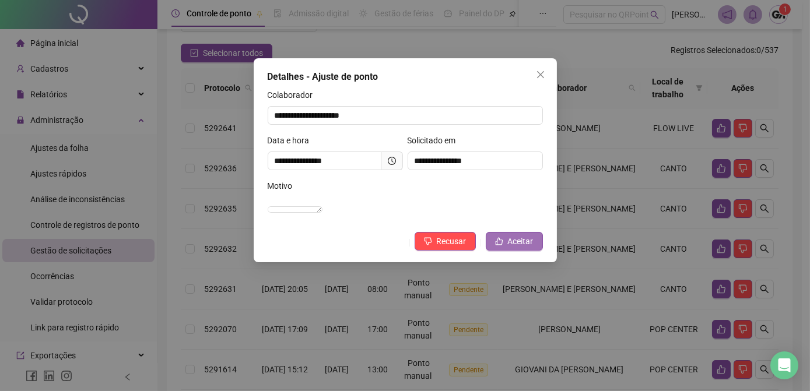
click at [514, 248] on span "Aceitar" at bounding box center [521, 241] width 26 height 13
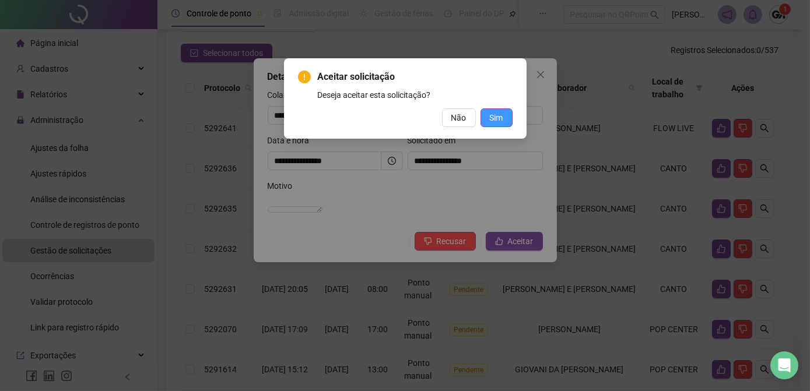
click at [492, 114] on span "Sim" at bounding box center [496, 117] width 13 height 13
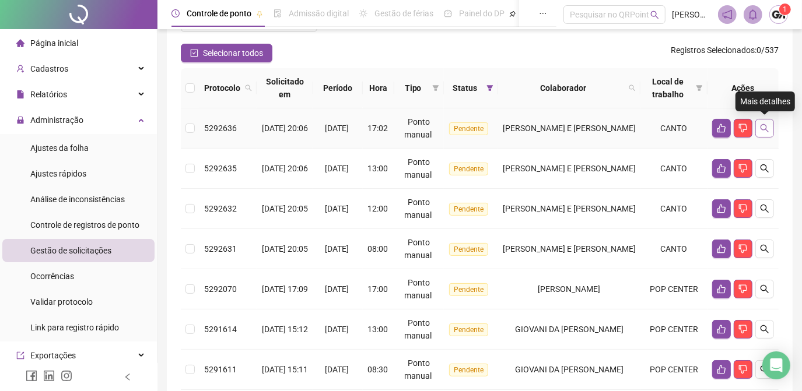
click at [762, 124] on icon "search" at bounding box center [764, 128] width 9 height 9
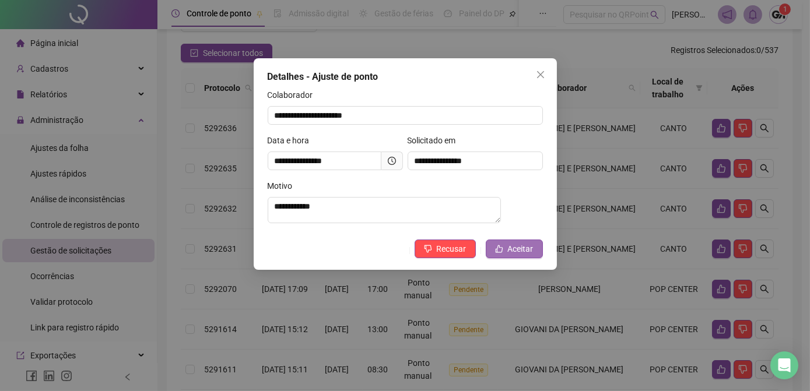
click at [509, 255] on span "Aceitar" at bounding box center [521, 249] width 26 height 13
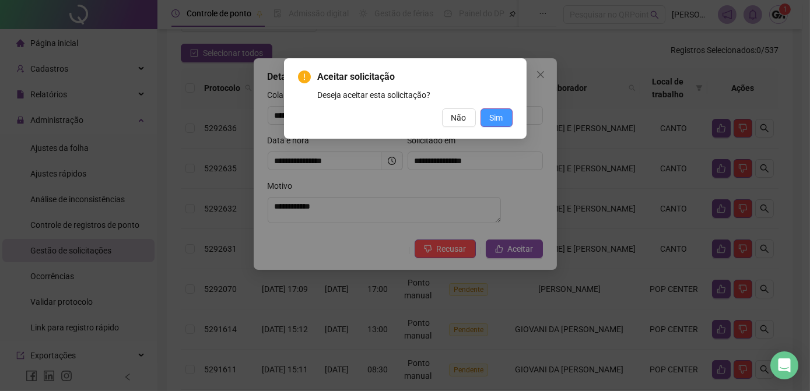
click at [498, 120] on span "Sim" at bounding box center [496, 117] width 13 height 13
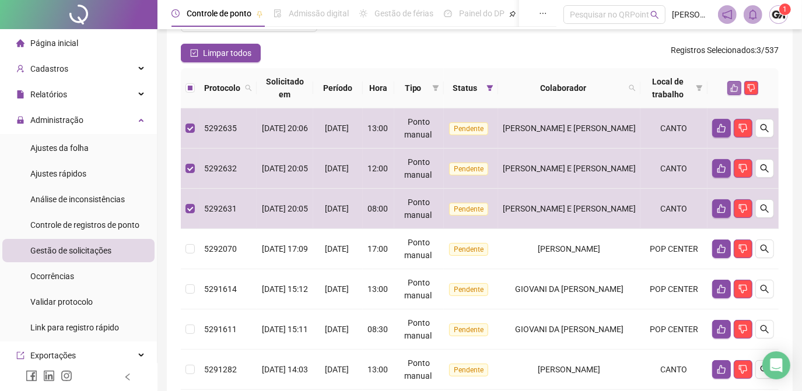
click at [731, 87] on icon "like" at bounding box center [734, 88] width 8 height 8
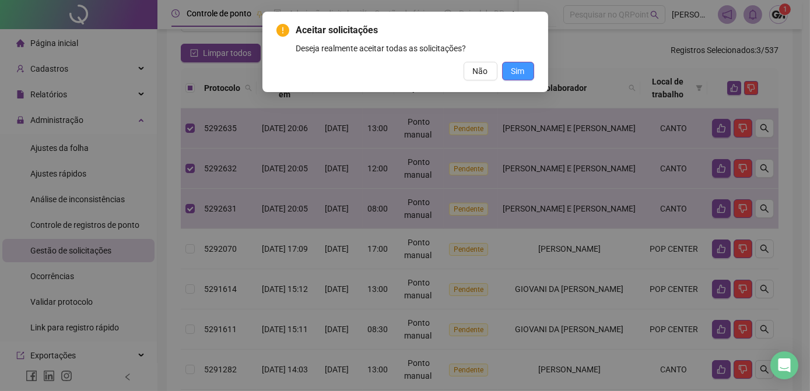
click at [509, 72] on button "Sim" at bounding box center [518, 71] width 32 height 19
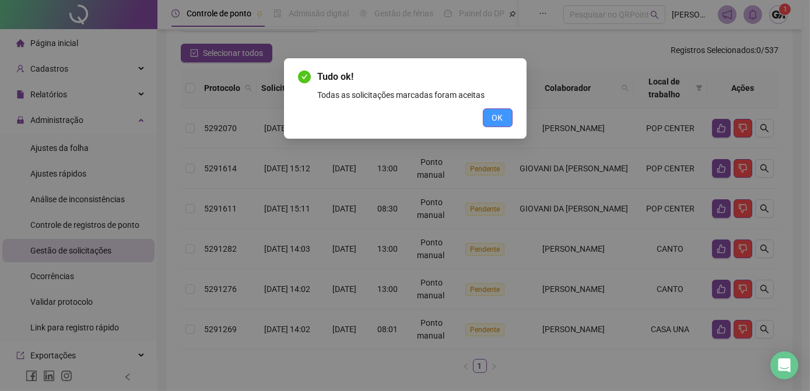
click at [490, 120] on button "OK" at bounding box center [498, 117] width 30 height 19
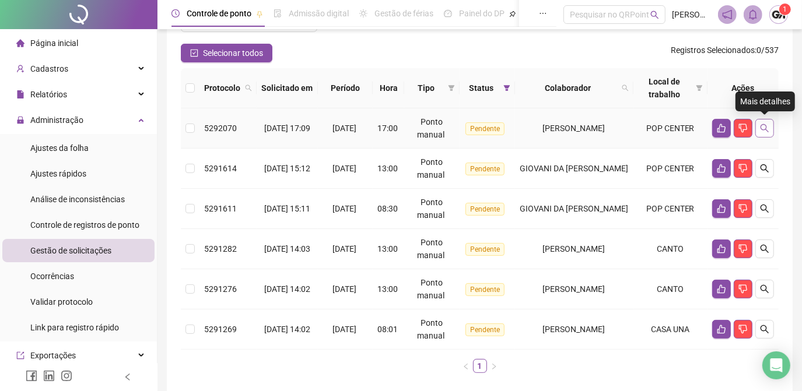
click at [763, 124] on icon "search" at bounding box center [764, 128] width 9 height 9
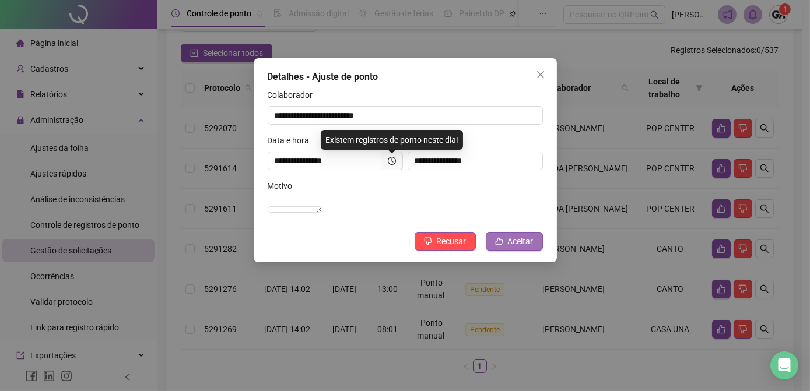
click at [516, 248] on span "Aceitar" at bounding box center [521, 241] width 26 height 13
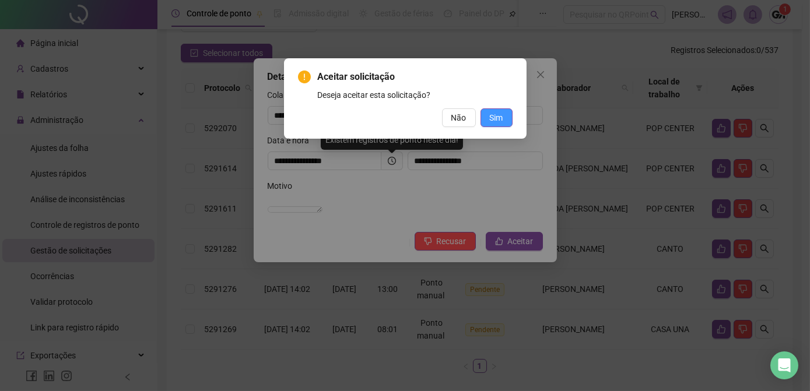
click at [496, 118] on span "Sim" at bounding box center [496, 117] width 13 height 13
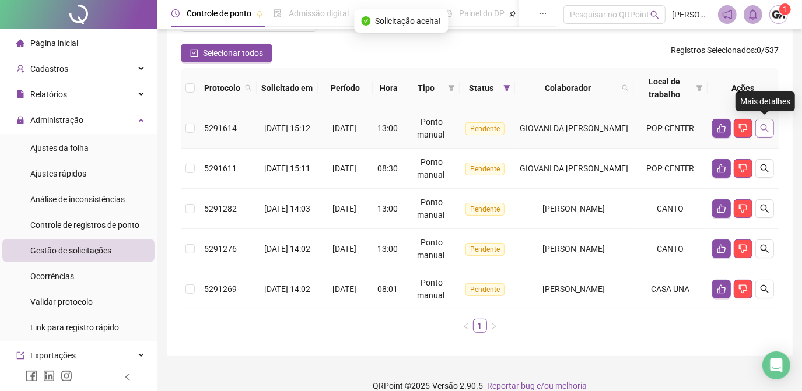
click at [766, 125] on icon "search" at bounding box center [764, 128] width 9 height 9
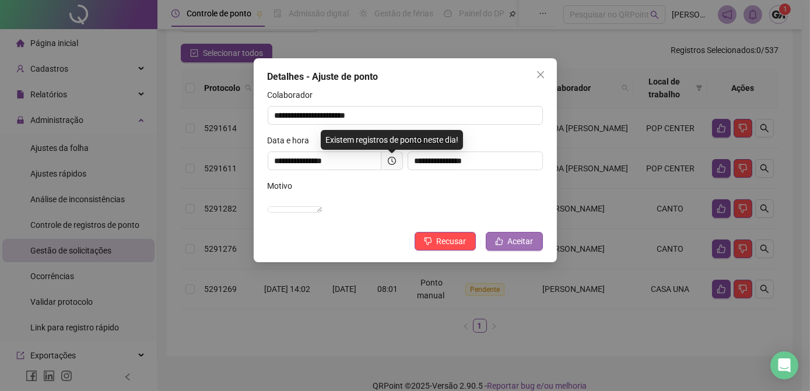
click at [507, 251] on button "Aceitar" at bounding box center [514, 241] width 57 height 19
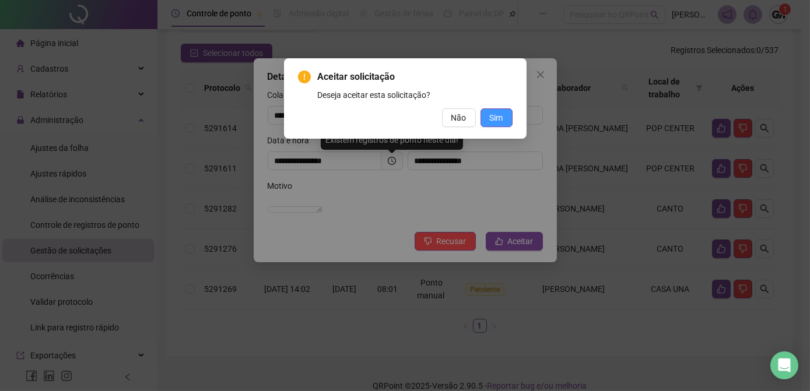
click at [493, 118] on span "Sim" at bounding box center [496, 117] width 13 height 13
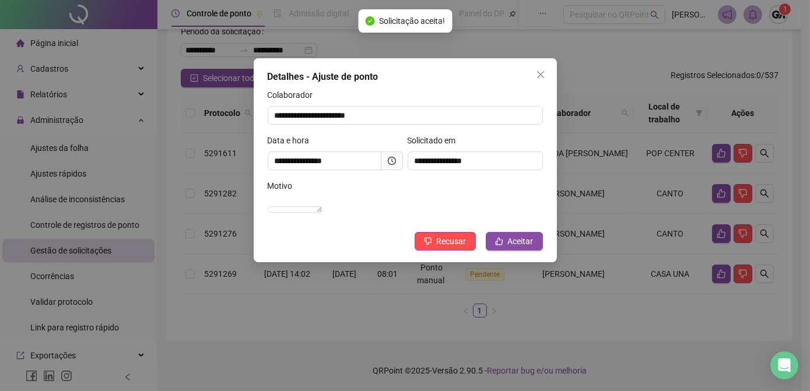
scroll to position [65, 0]
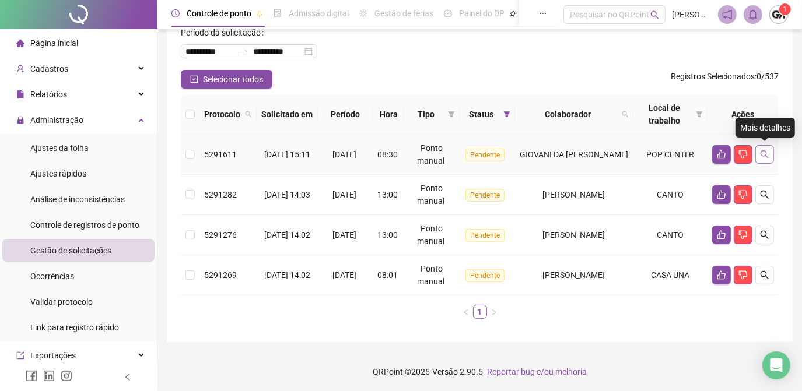
click at [768, 157] on icon "search" at bounding box center [764, 154] width 9 height 9
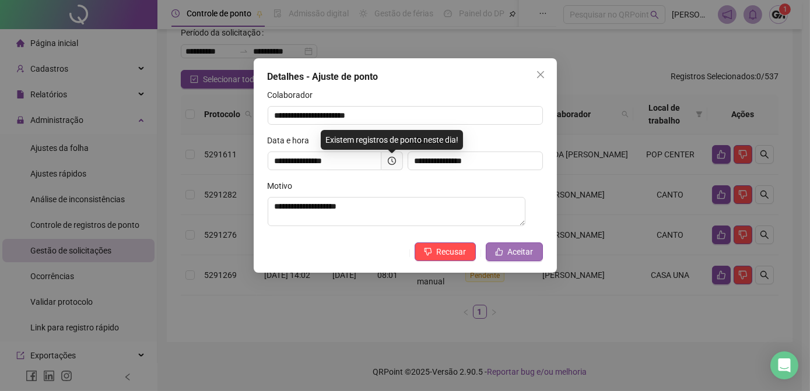
click at [512, 251] on span "Aceitar" at bounding box center [521, 252] width 26 height 13
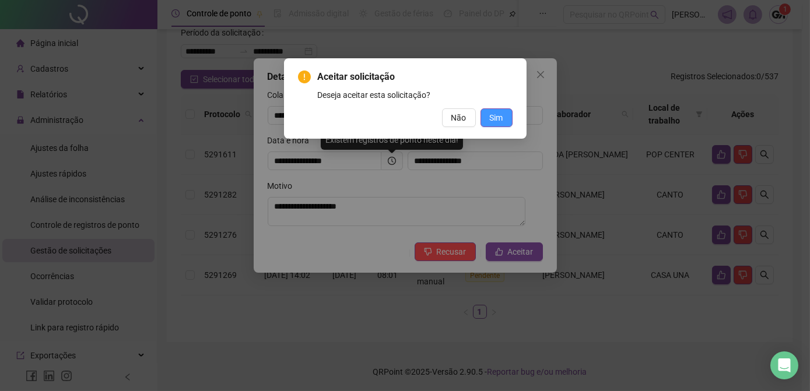
click at [493, 120] on span "Sim" at bounding box center [496, 117] width 13 height 13
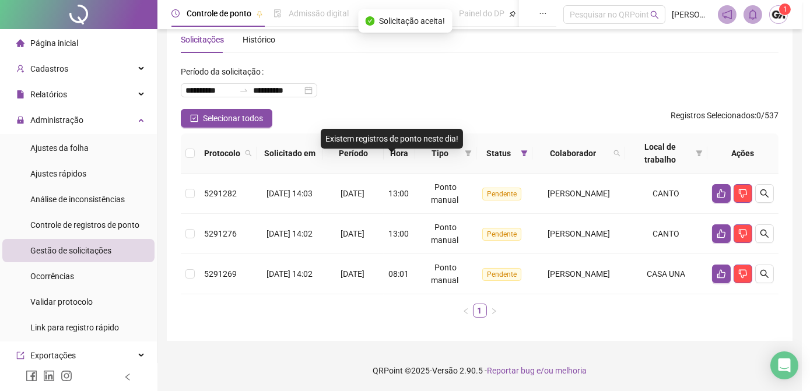
scroll to position [25, 0]
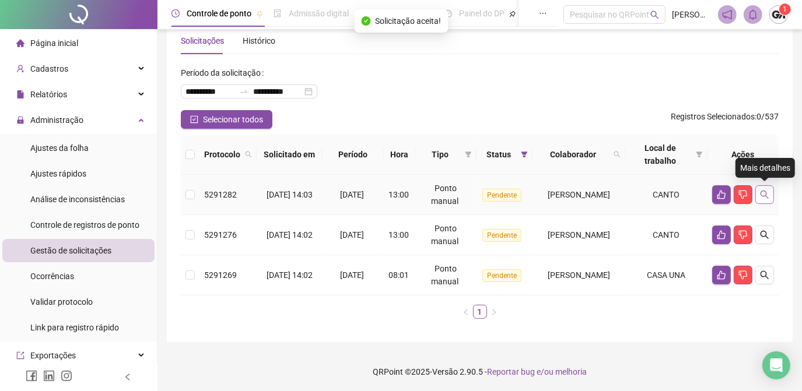
click at [760, 192] on icon "search" at bounding box center [764, 194] width 9 height 9
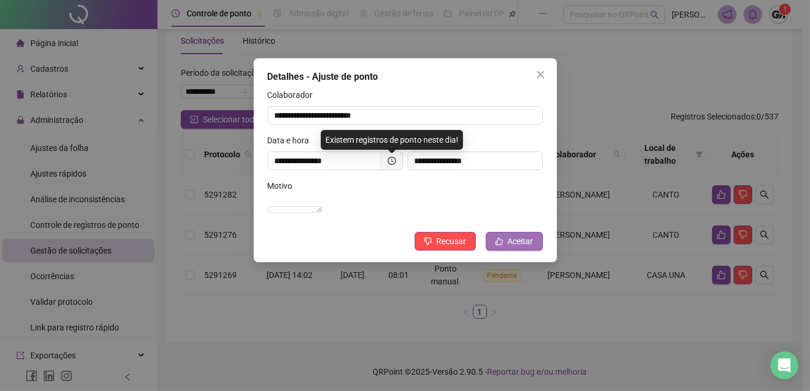
click at [501, 246] on icon "like" at bounding box center [499, 242] width 8 height 8
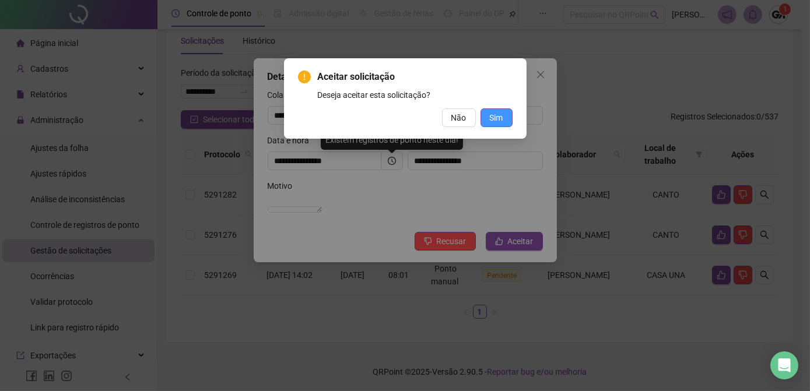
click at [500, 119] on span "Sim" at bounding box center [496, 117] width 13 height 13
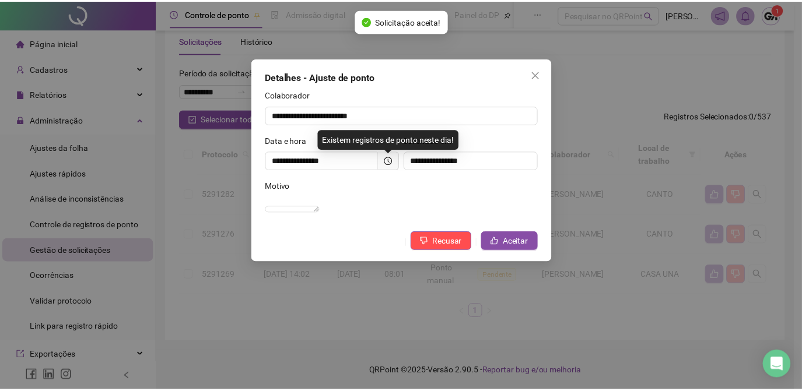
scroll to position [0, 0]
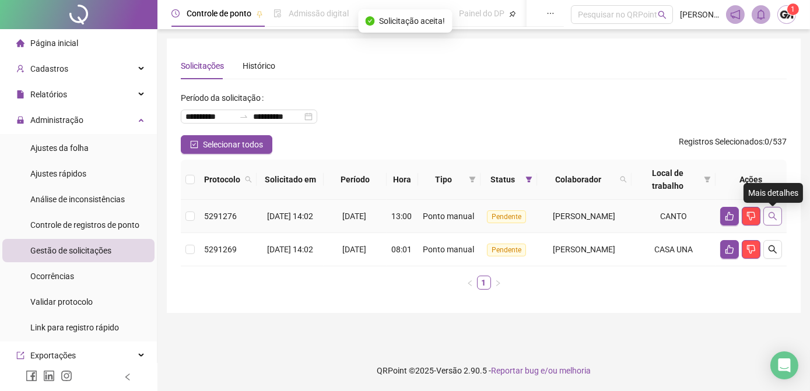
click at [771, 225] on button "button" at bounding box center [773, 216] width 19 height 19
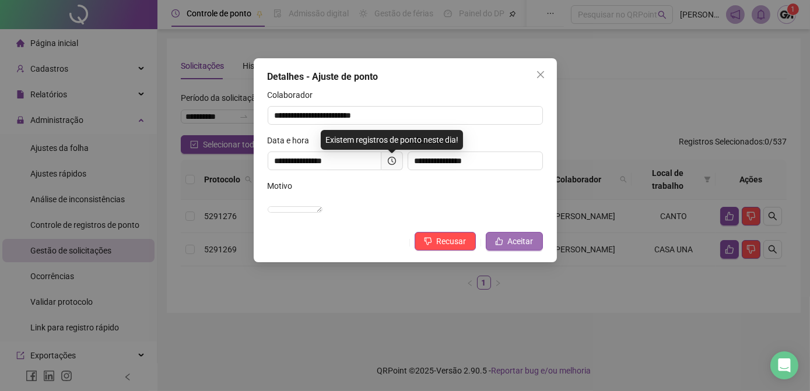
click at [509, 248] on span "Aceitar" at bounding box center [521, 241] width 26 height 13
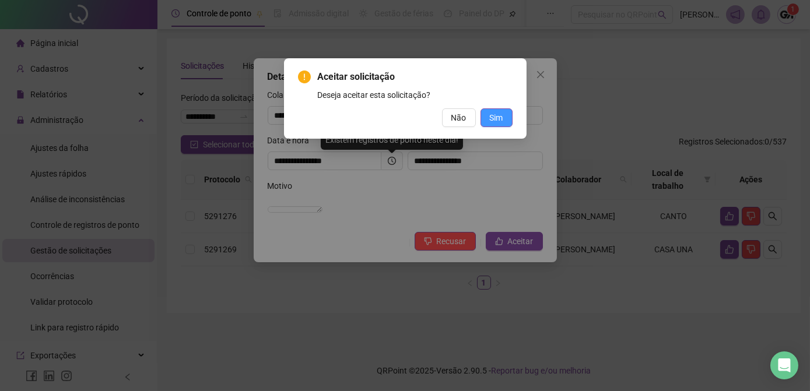
click at [498, 118] on span "Sim" at bounding box center [496, 117] width 13 height 13
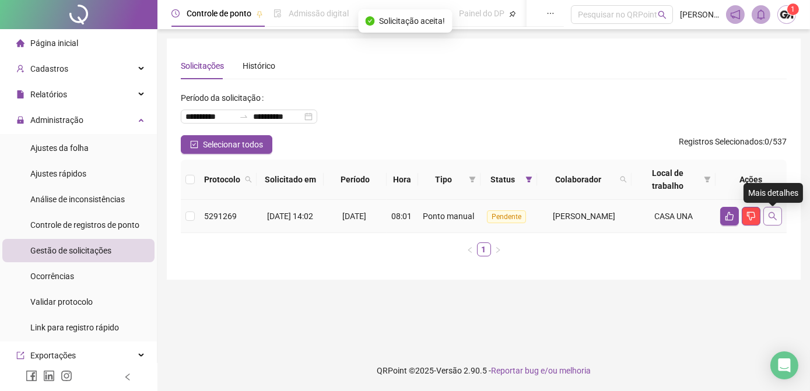
click at [775, 221] on icon "search" at bounding box center [772, 216] width 9 height 9
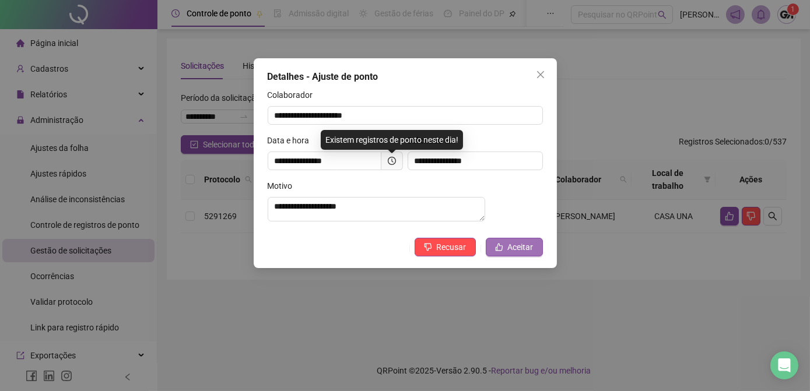
click at [500, 251] on icon "like" at bounding box center [499, 248] width 8 height 8
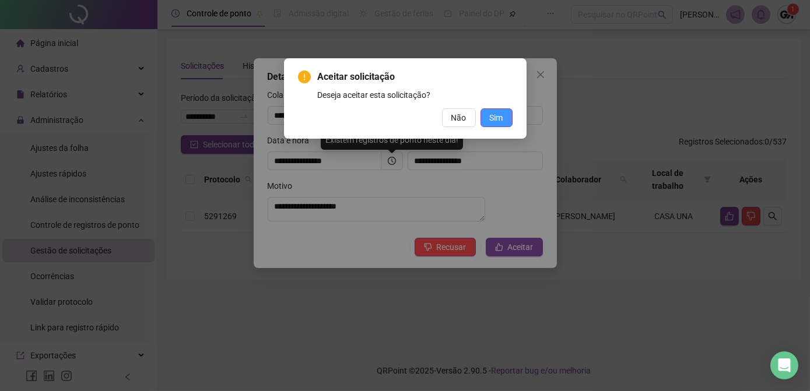
click at [496, 115] on span "Sim" at bounding box center [496, 117] width 13 height 13
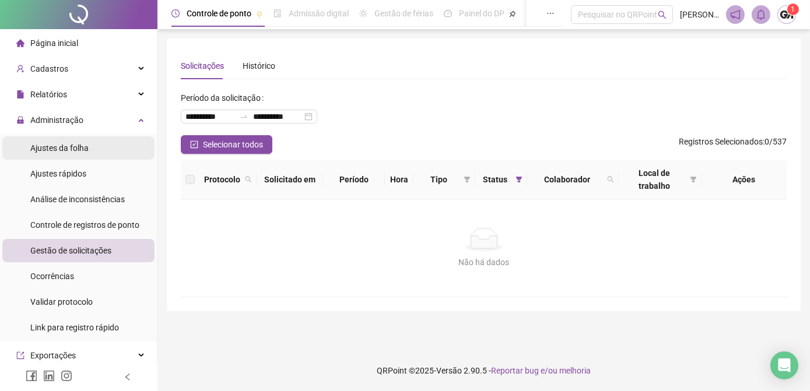
click at [69, 147] on span "Ajustes da folha" at bounding box center [59, 147] width 58 height 9
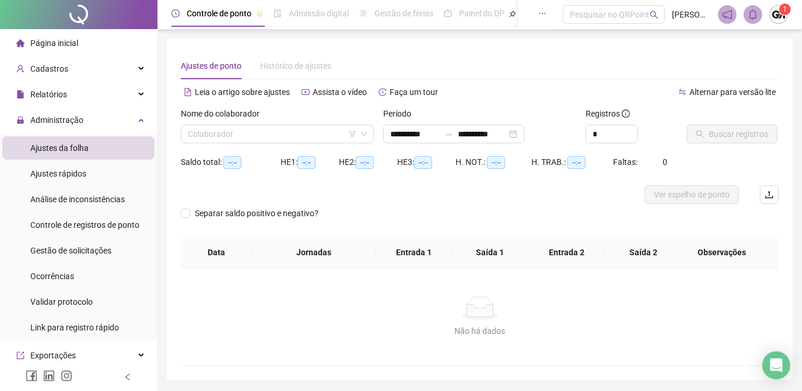
type input "**********"
click at [69, 72] on div "Cadastros" at bounding box center [78, 68] width 152 height 23
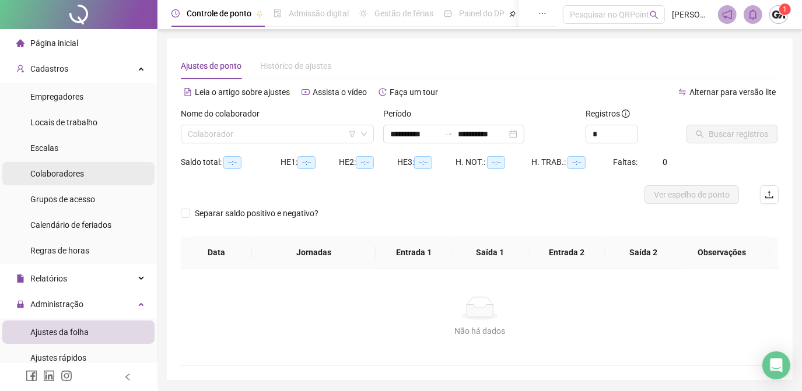
click at [60, 172] on span "Colaboradores" at bounding box center [57, 173] width 54 height 9
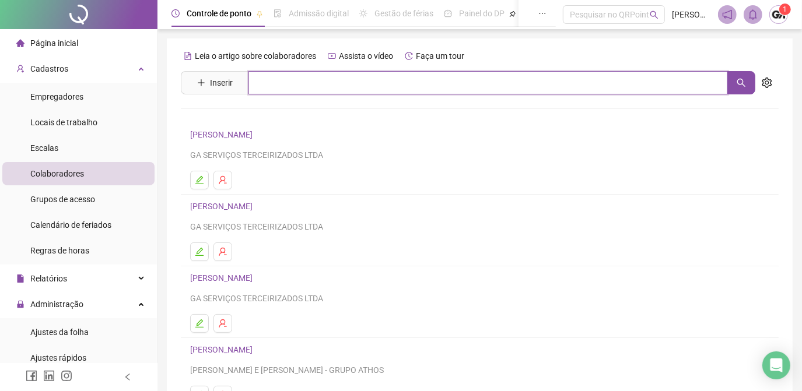
click at [253, 84] on input "text" at bounding box center [487, 82] width 479 height 23
type input "*******"
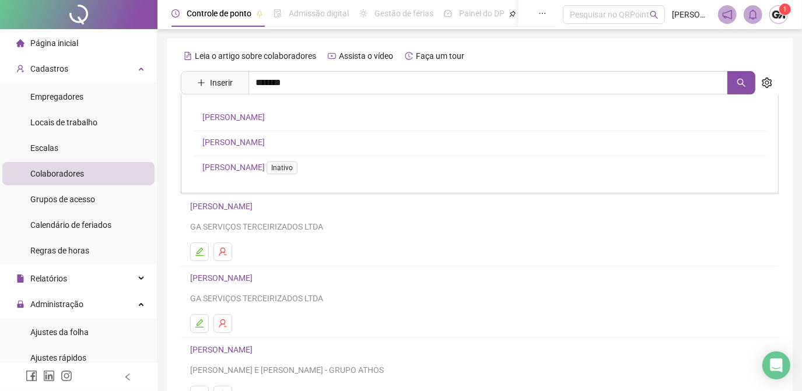
click at [244, 114] on link "[PERSON_NAME]" at bounding box center [233, 117] width 62 height 9
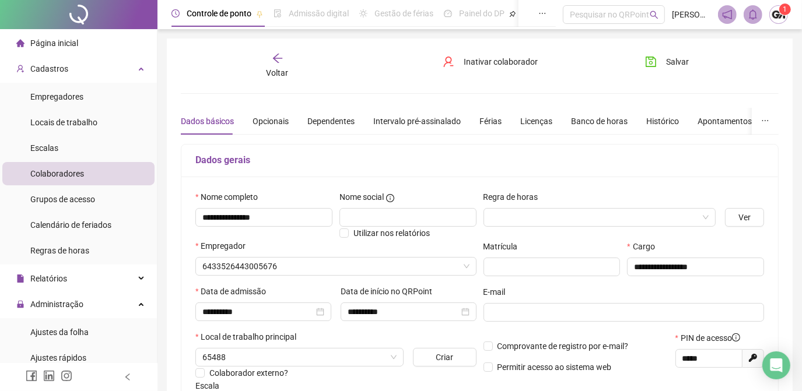
type input "*********"
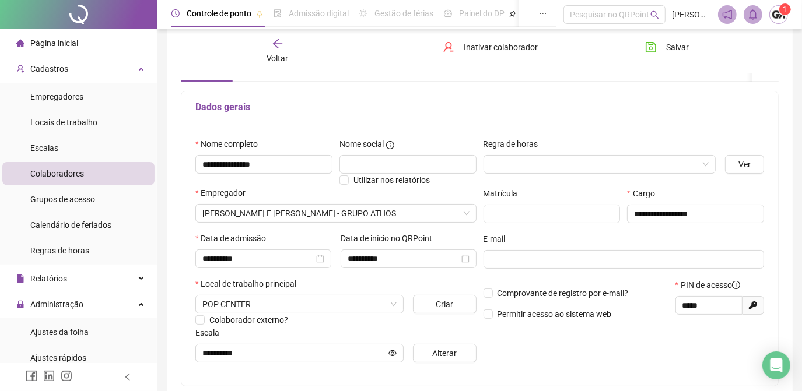
scroll to position [106, 0]
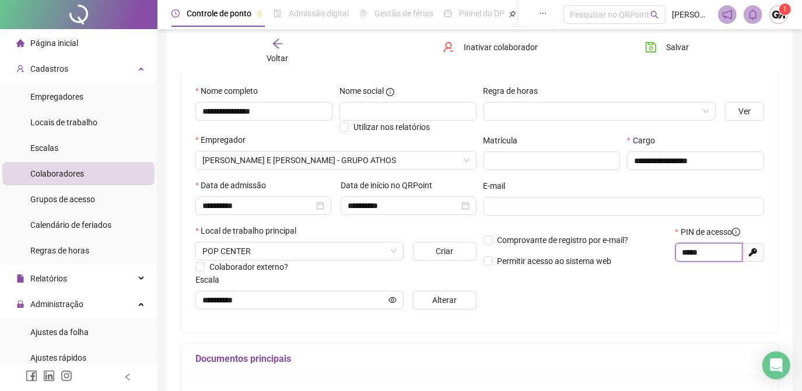
drag, startPoint x: 682, startPoint y: 254, endPoint x: 715, endPoint y: 255, distance: 32.7
click at [715, 255] on input "*****" at bounding box center [707, 252] width 51 height 13
